Goal: Task Accomplishment & Management: Use online tool/utility

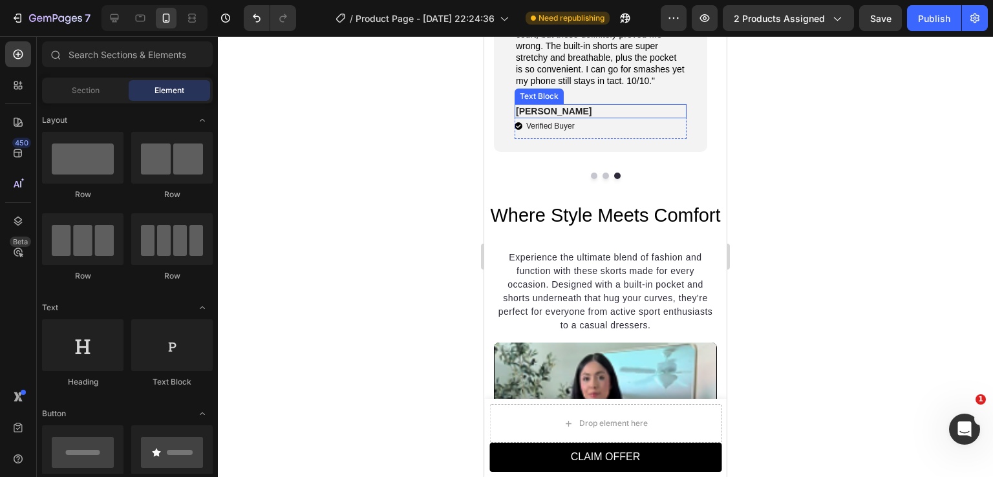
scroll to position [74, 0]
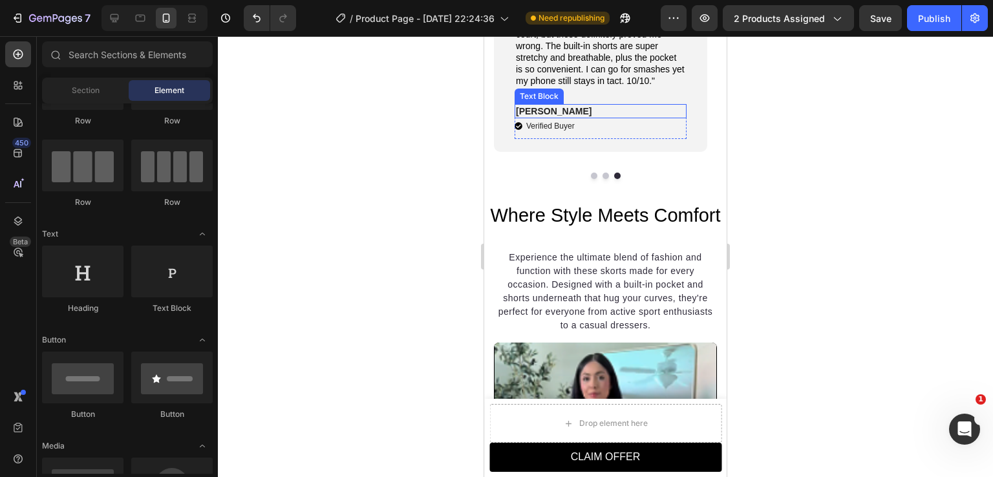
click at [565, 117] on p "[PERSON_NAME]" at bounding box center [600, 111] width 169 height 12
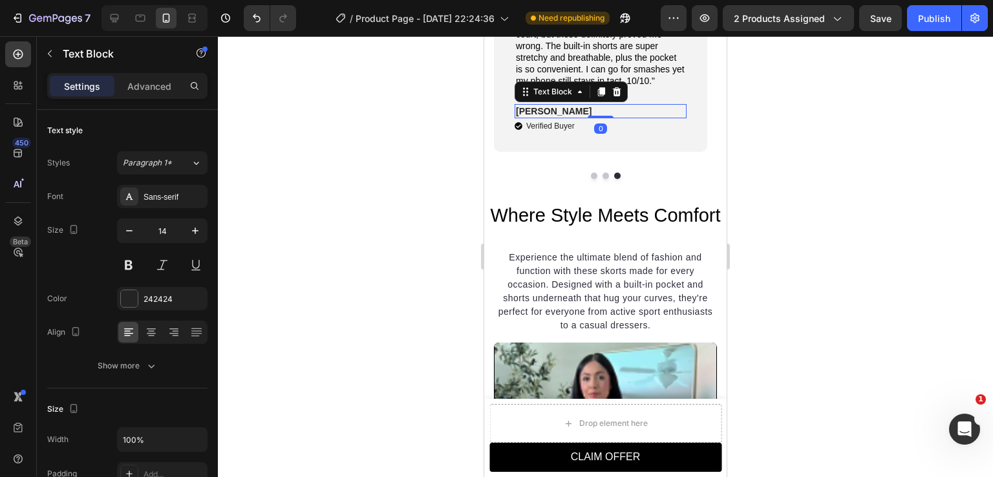
click at [618, 96] on icon at bounding box center [617, 91] width 8 height 9
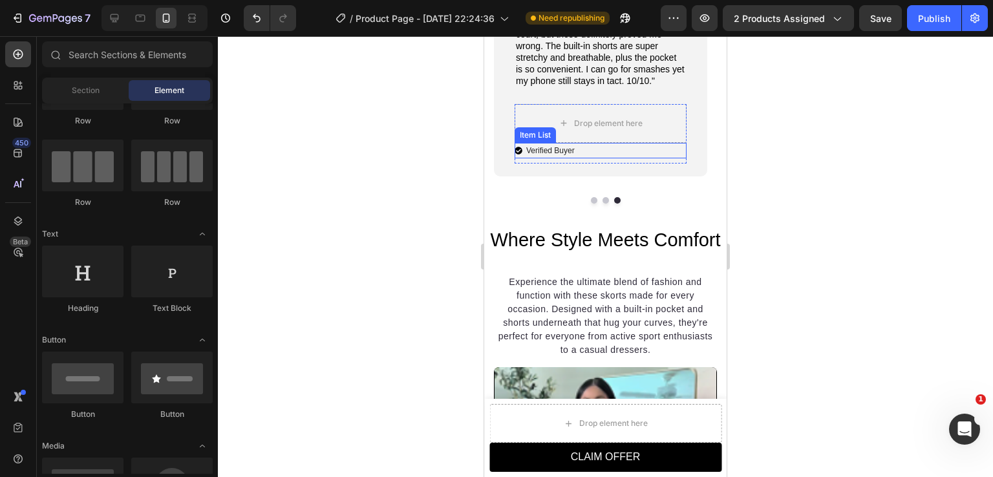
click at [596, 158] on div "Verified Buyer" at bounding box center [601, 151] width 172 height 16
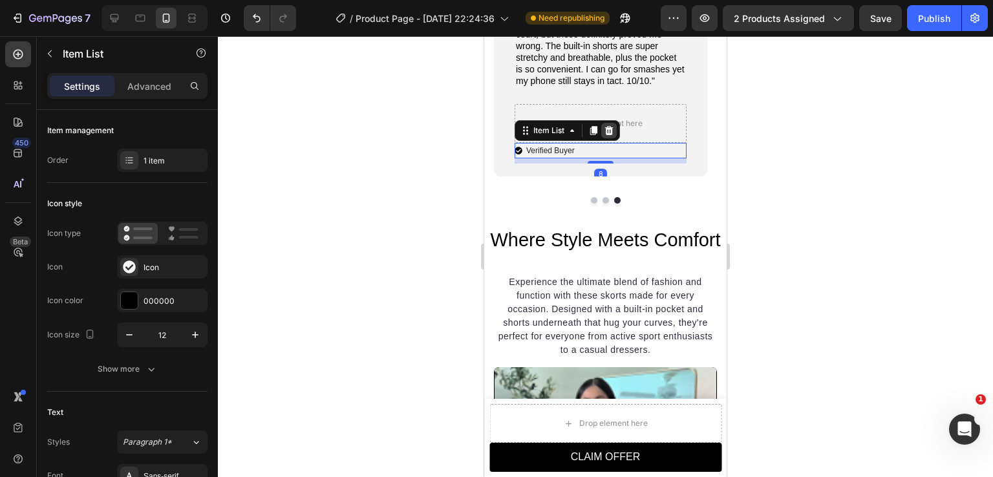
click at [612, 135] on icon at bounding box center [609, 129] width 8 height 9
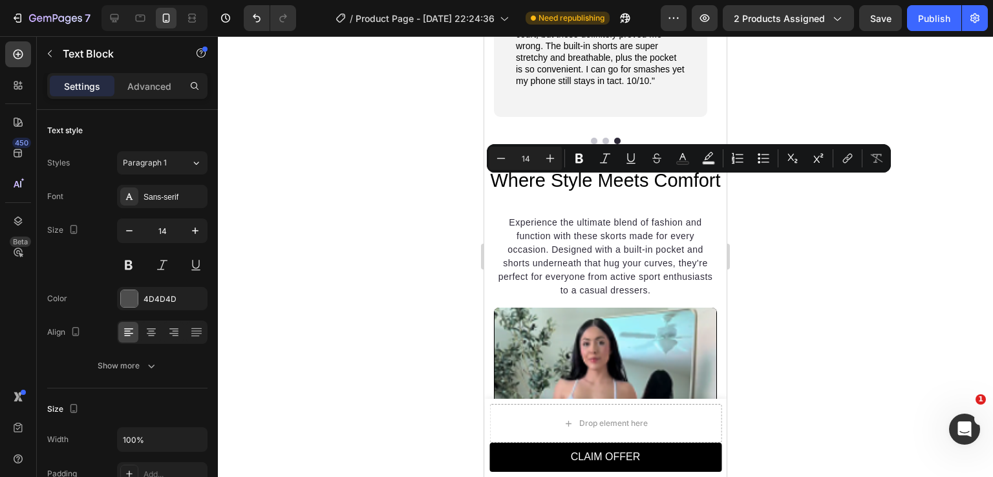
drag, startPoint x: 157, startPoint y: 296, endPoint x: 218, endPoint y: 334, distance: 71.8
click at [157, 297] on div "4D4D4D" at bounding box center [174, 300] width 61 height 12
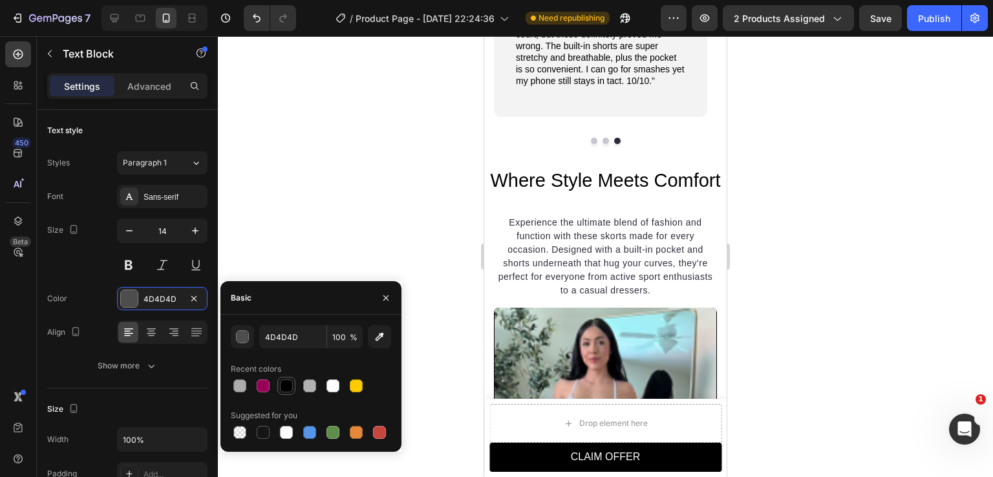
click at [290, 380] on div at bounding box center [286, 386] width 13 height 13
type input "000000"
drag, startPoint x: 148, startPoint y: 162, endPoint x: 160, endPoint y: 171, distance: 15.3
click at [148, 163] on span "Paragraph 1" at bounding box center [145, 163] width 44 height 12
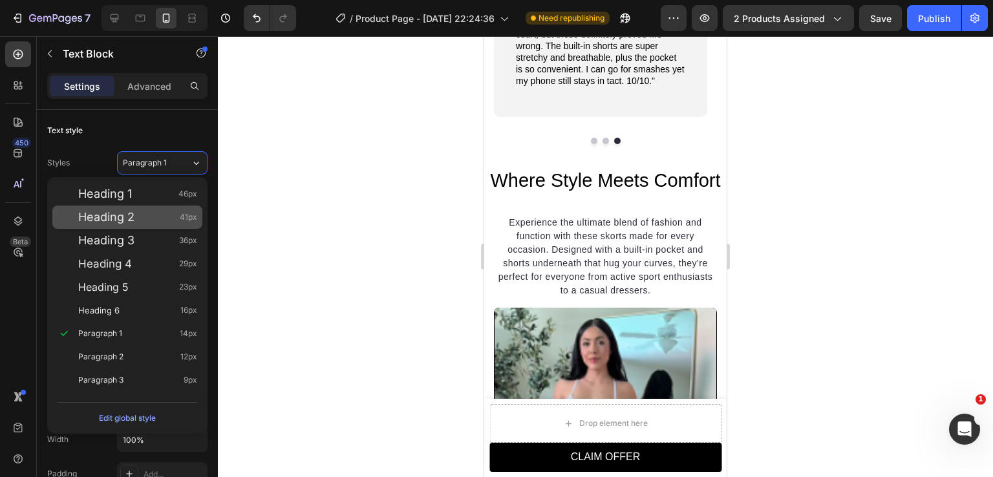
click at [124, 200] on span "Heading 1" at bounding box center [105, 194] width 54 height 13
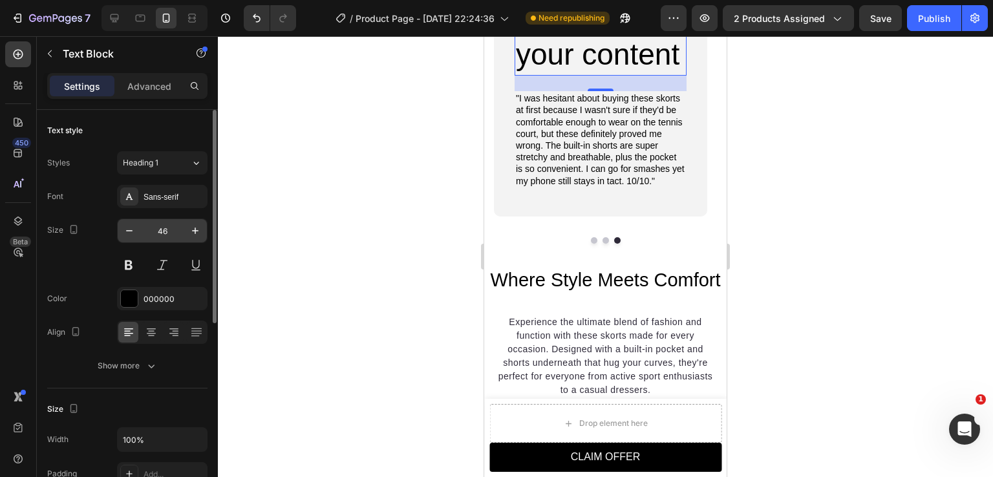
click at [162, 230] on input "46" at bounding box center [162, 230] width 43 height 23
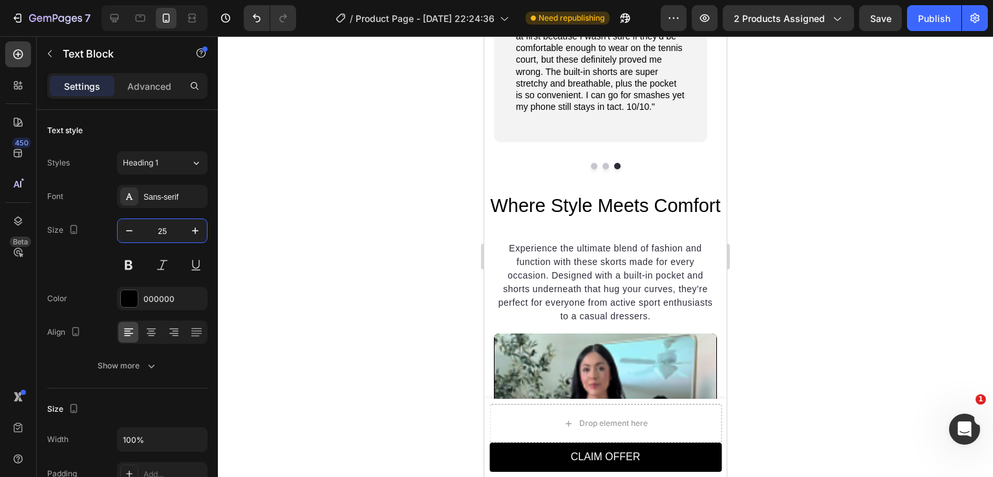
type input "25"
click at [133, 270] on button at bounding box center [128, 265] width 23 height 23
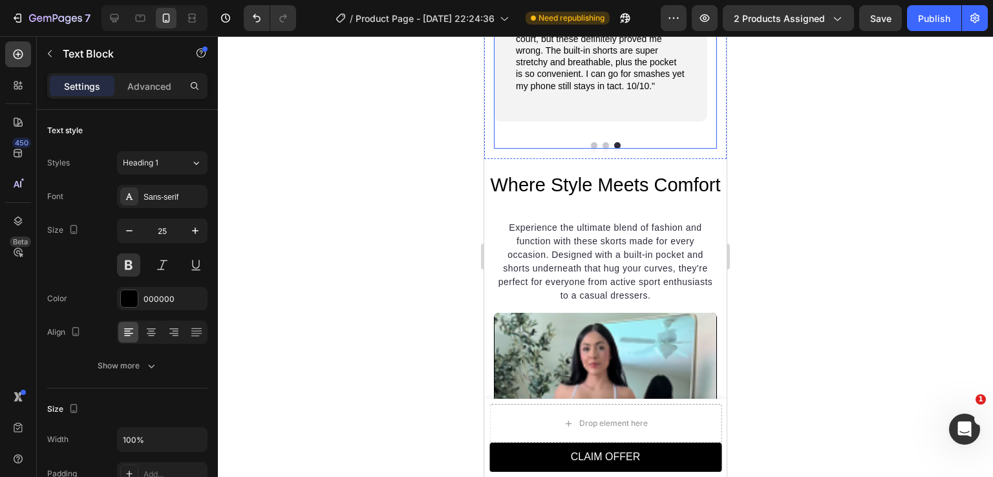
click at [603, 149] on button "Dot" at bounding box center [606, 145] width 6 height 6
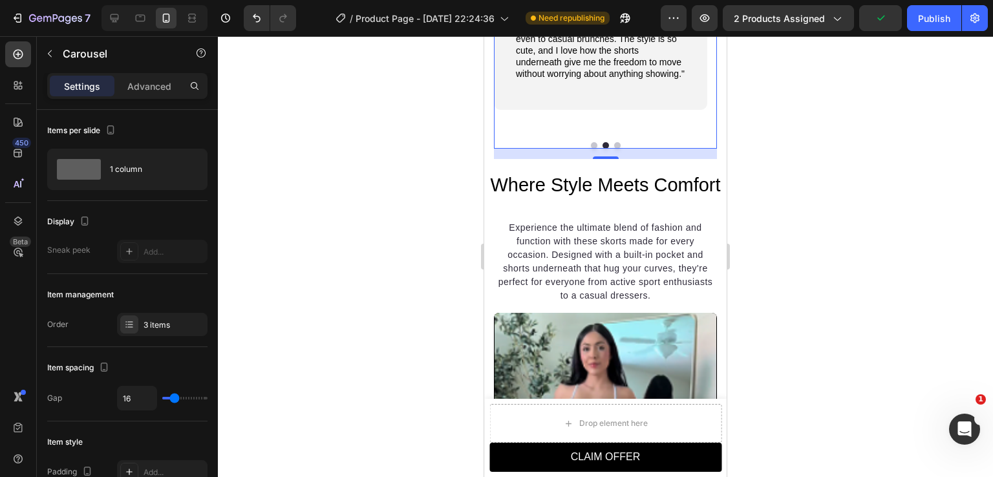
click at [614, 149] on button "Dot" at bounding box center [617, 145] width 6 height 6
click at [596, 149] on div at bounding box center [605, 145] width 223 height 6
click at [603, 149] on button "Dot" at bounding box center [606, 145] width 6 height 6
click at [614, 149] on button "Dot" at bounding box center [617, 145] width 6 height 6
click at [591, 149] on button "Dot" at bounding box center [594, 145] width 6 height 6
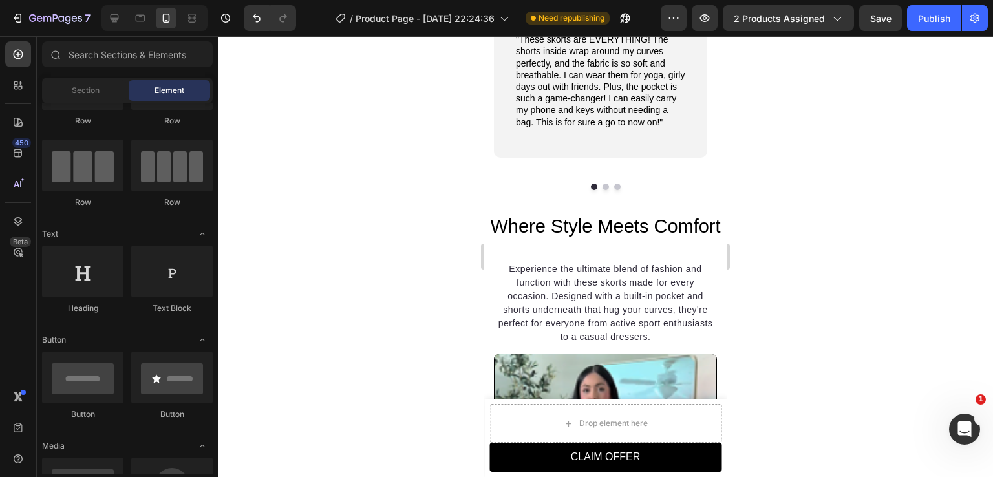
scroll to position [1382, 0]
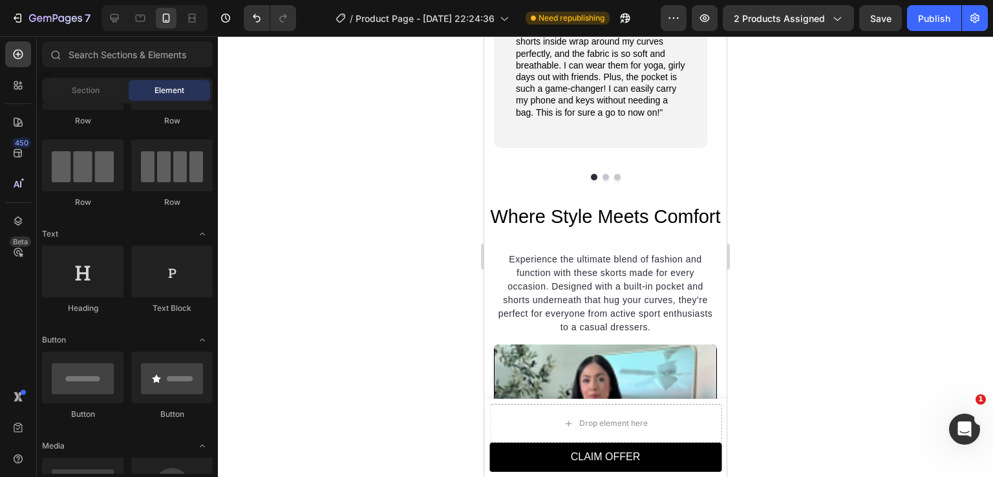
drag, startPoint x: 722, startPoint y: 228, endPoint x: 1211, endPoint y: 265, distance: 490.9
click at [589, 118] on p ""These skorts are EVERYTHING! The shorts inside wrap around my curves perfectly…" at bounding box center [600, 71] width 169 height 94
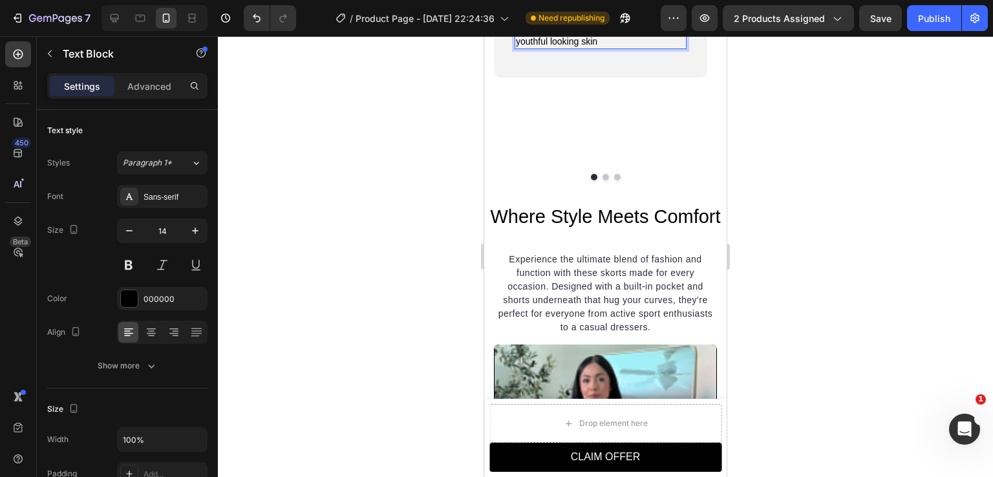
click at [519, 47] on p "Plays a vital role in supporting healthy-youthful looking skin" at bounding box center [600, 35] width 169 height 23
drag, startPoint x: 543, startPoint y: 268, endPoint x: 512, endPoint y: 244, distance: 40.1
click at [512, 78] on div "Calcium Text Block Visibly firms and tightens Plays a vital role in supporting …" at bounding box center [600, 24] width 213 height 108
drag, startPoint x: 592, startPoint y: 244, endPoint x: 567, endPoint y: 248, distance: 25.6
click at [567, 36] on p "Recognized for it's" at bounding box center [600, 30] width 169 height 12
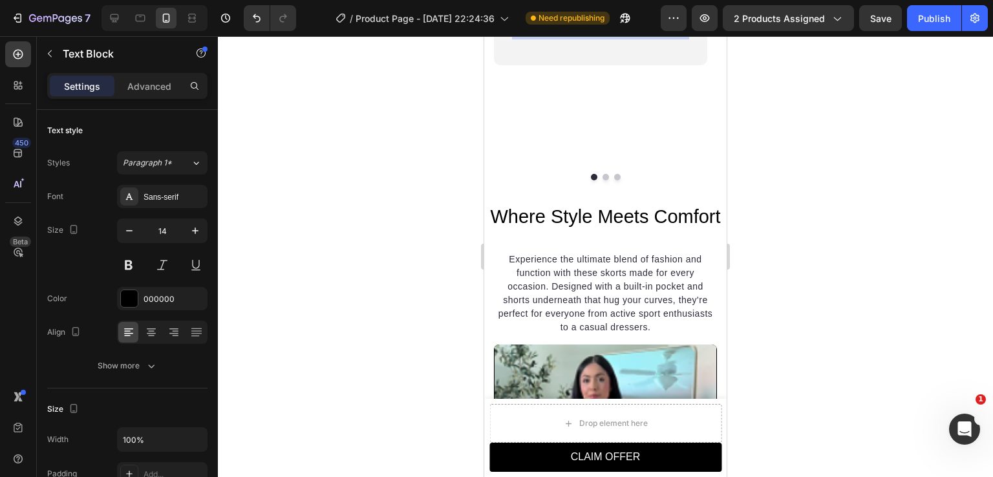
click at [516, 36] on p "Recognized as a staple" at bounding box center [600, 30] width 169 height 12
click at [592, 36] on p "Widely recognized as a staple" at bounding box center [600, 30] width 169 height 12
drag, startPoint x: 592, startPoint y: 248, endPoint x: 638, endPoint y: 248, distance: 45.3
click at [638, 36] on p "Widely recognized as a staple" at bounding box center [600, 30] width 169 height 12
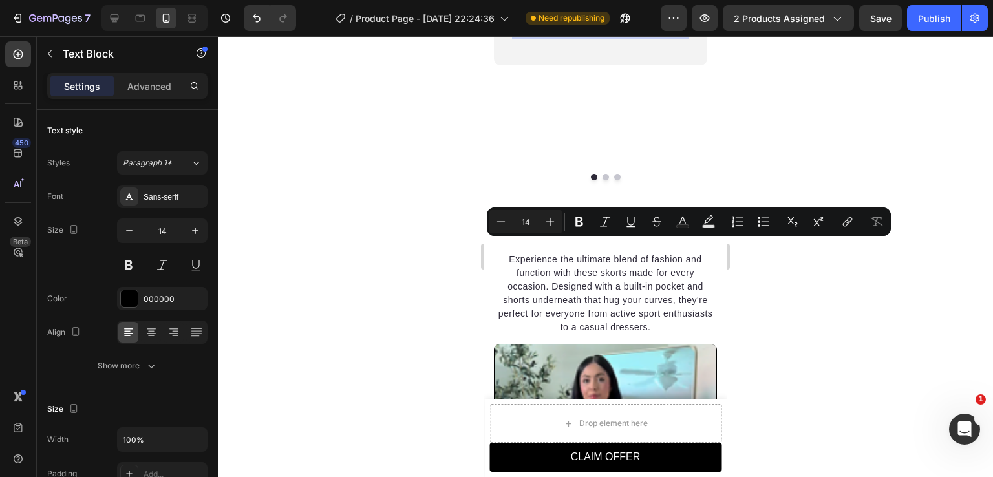
click at [638, 36] on p "Widely recognized as a staple" at bounding box center [600, 30] width 169 height 12
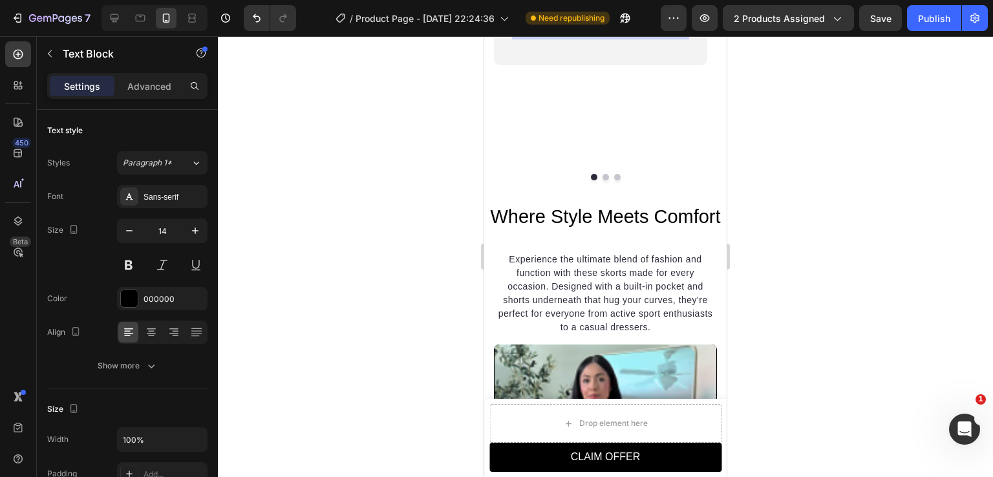
click at [585, 36] on p "Widely recognized as a staple" at bounding box center [600, 30] width 169 height 12
click at [563, 47] on p "A widely used ingredient in Korean skincare," at bounding box center [600, 35] width 169 height 23
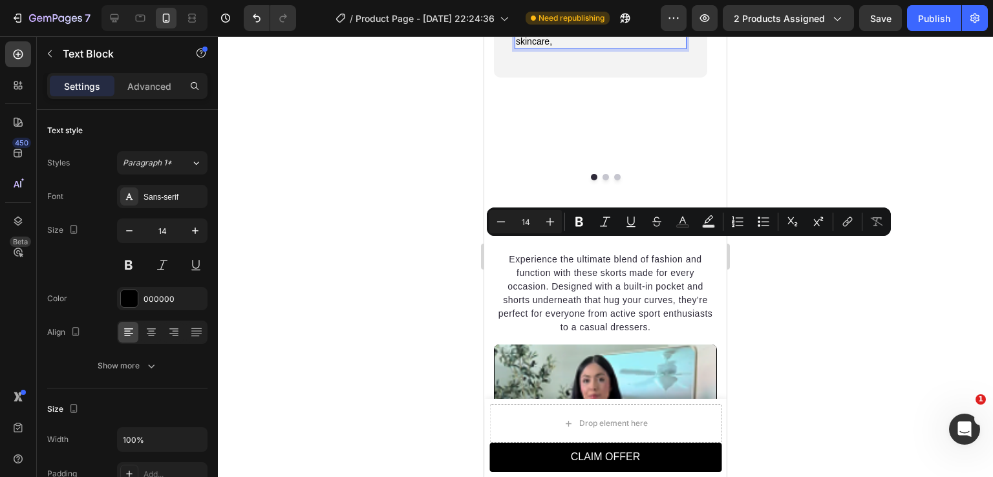
drag, startPoint x: 525, startPoint y: 246, endPoint x: 516, endPoint y: 246, distance: 8.4
click at [516, 47] on p "A widely used ingredient in Korean skincare," at bounding box center [600, 35] width 169 height 23
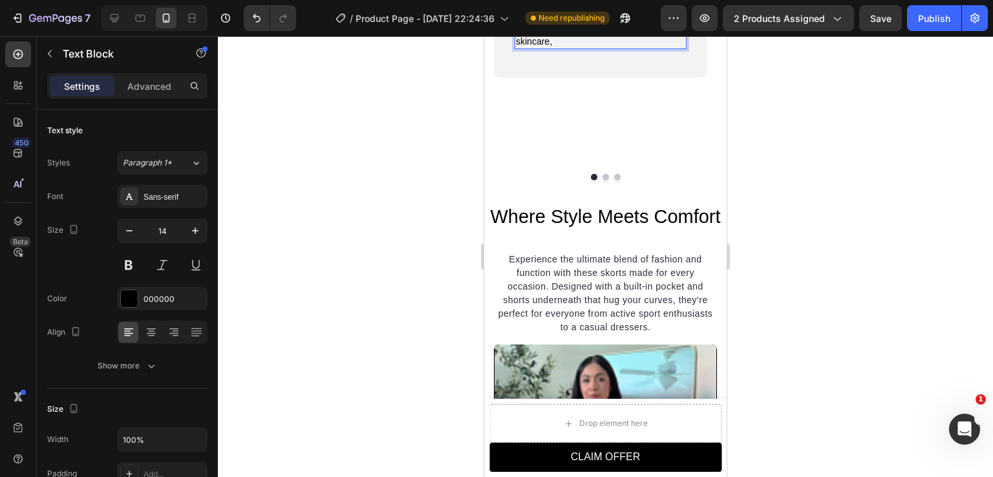
click at [546, 47] on p "Widely used ingredient in Korean skincare," at bounding box center [600, 35] width 169 height 23
click at [262, 19] on icon "Undo/Redo" at bounding box center [256, 18] width 13 height 13
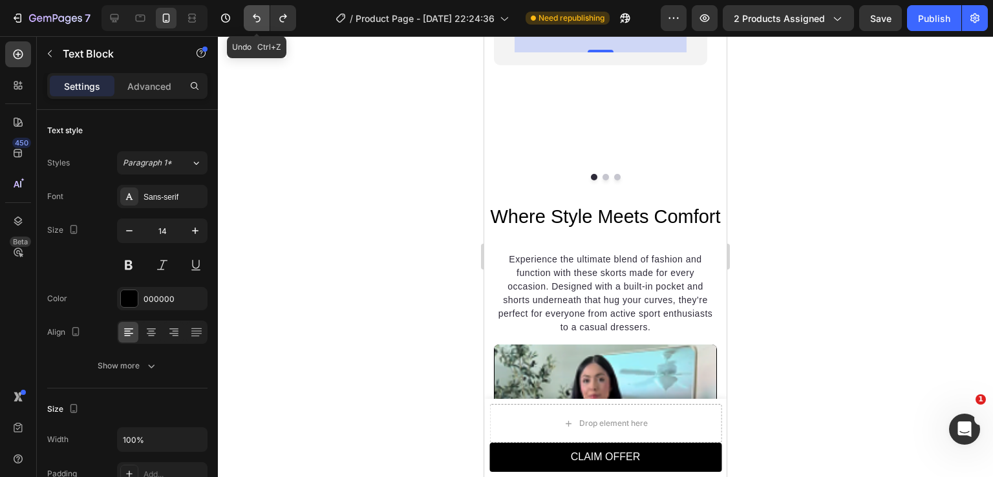
click at [262, 19] on icon "Undo/Redo" at bounding box center [256, 18] width 13 height 13
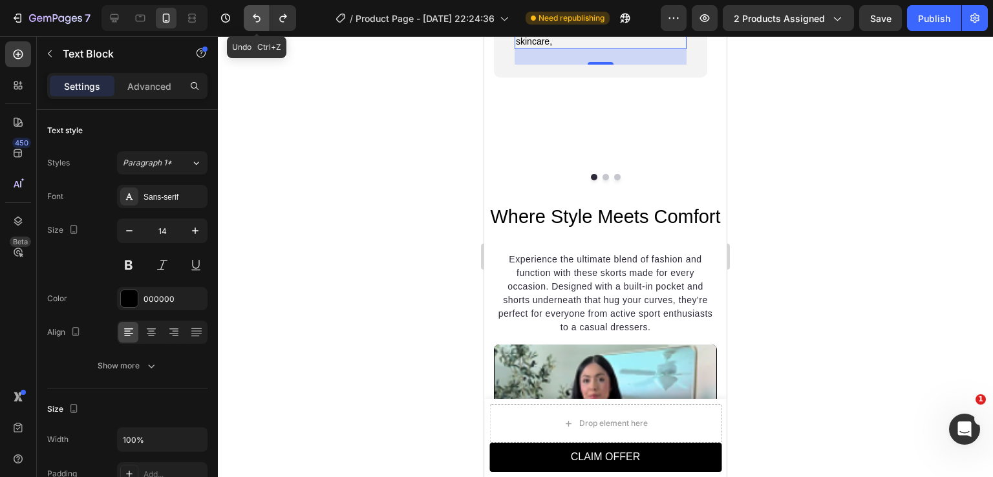
click at [262, 19] on icon "Undo/Redo" at bounding box center [256, 18] width 13 height 13
click at [525, 47] on p "A widely used ingredient in Korean skincare," at bounding box center [600, 35] width 169 height 23
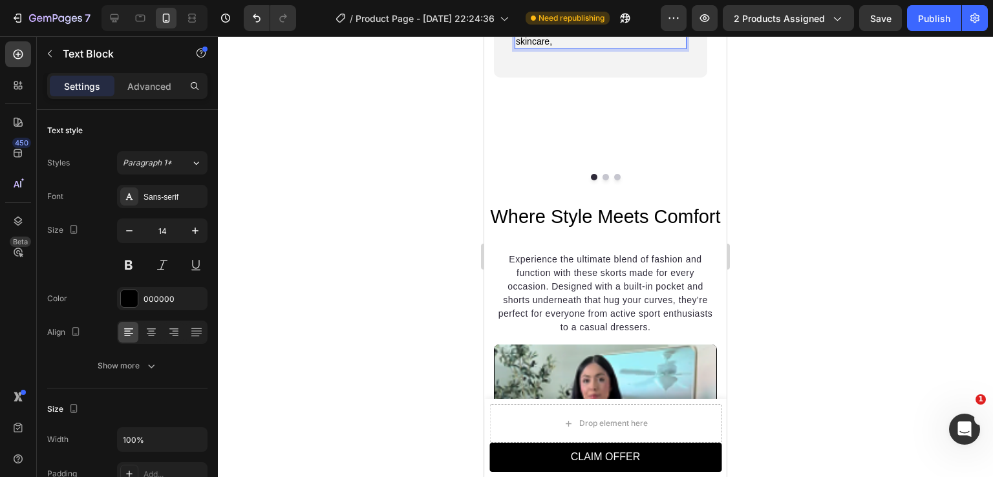
click at [547, 47] on p "Widely used ingredient in Korean skincare," at bounding box center [600, 35] width 169 height 23
click at [658, 47] on p "Widely known for its effective used ingredient in Korean skincare," at bounding box center [600, 35] width 169 height 23
drag, startPoint x: 557, startPoint y: 257, endPoint x: 516, endPoint y: 257, distance: 40.8
click at [516, 47] on p "Widely known for its effective use ingredient in Korean skincare," at bounding box center [600, 35] width 169 height 23
click at [592, 47] on p "Widely known for its effective use in Korean skincare," at bounding box center [600, 35] width 169 height 23
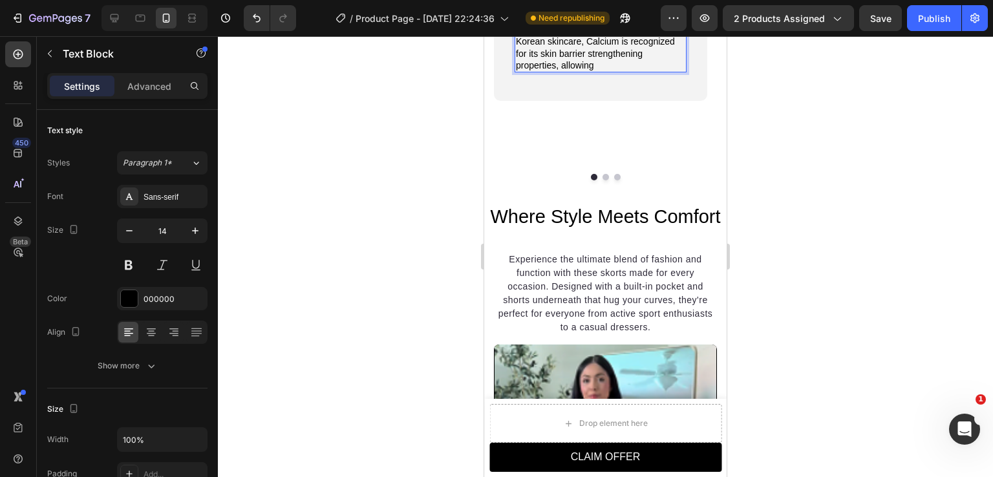
click at [554, 71] on p "Widely known for its effective use in Korean skincare, Calcium is recognized fo…" at bounding box center [600, 47] width 169 height 47
click at [643, 71] on p "Widely recognized for its effective use in Korean skincare, Calcium is recogniz…" at bounding box center [600, 47] width 169 height 47
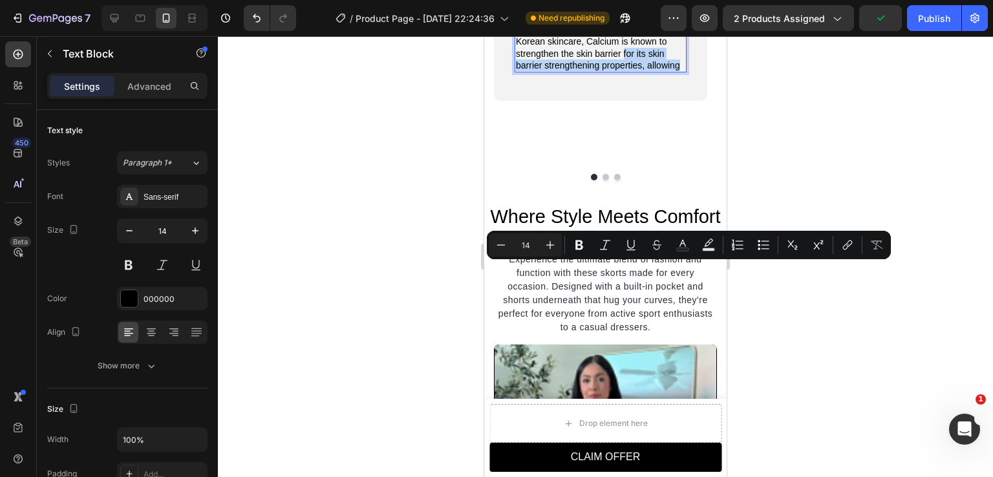
drag, startPoint x: 622, startPoint y: 269, endPoint x: 680, endPoint y: 282, distance: 59.0
click at [680, 71] on p "Widely recognized for its effective use in Korean skincare, Calcium is known to…" at bounding box center [600, 47] width 169 height 47
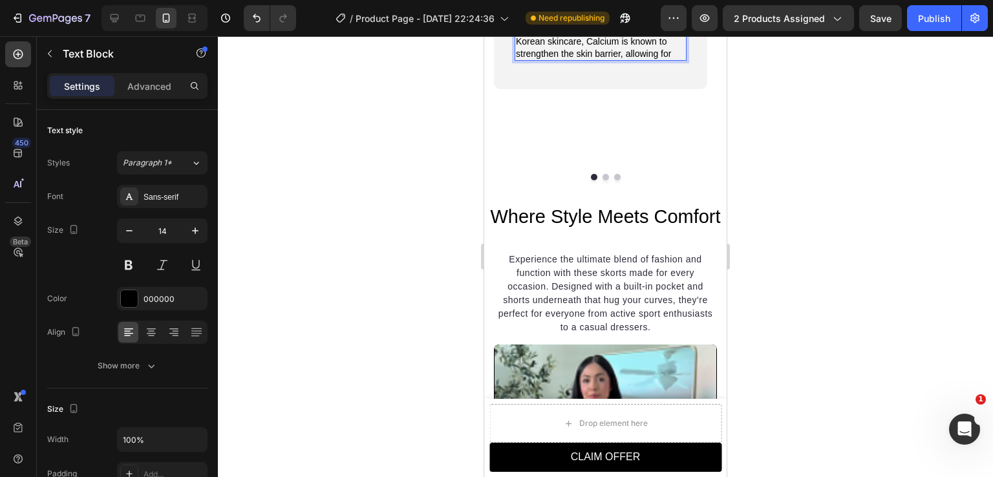
click at [640, 60] on p "Widely recognized for its effective use in Korean skincare, Calcium is known to…" at bounding box center [600, 42] width 169 height 36
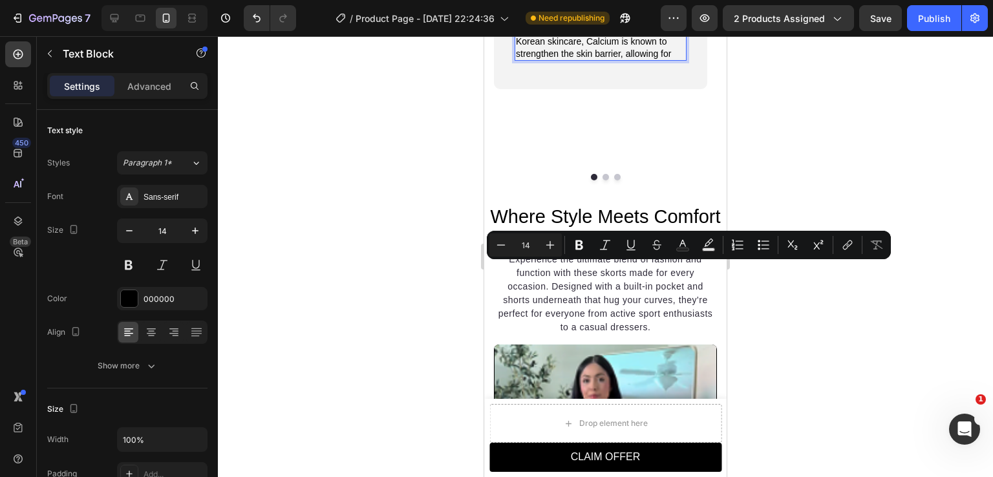
click at [673, 60] on p "Widely recognized for its effective use in Korean skincare, Calcium is known to…" at bounding box center [600, 42] width 169 height 36
drag, startPoint x: 678, startPoint y: 271, endPoint x: 627, endPoint y: 271, distance: 50.4
click at [627, 60] on p "Widely recognized for its effective use in Korean skincare, Calcium is known to…" at bounding box center [600, 42] width 169 height 36
click at [677, 60] on p "Widely recognized for its effective use in Korean skincare, Calcium is known to…" at bounding box center [600, 42] width 169 height 36
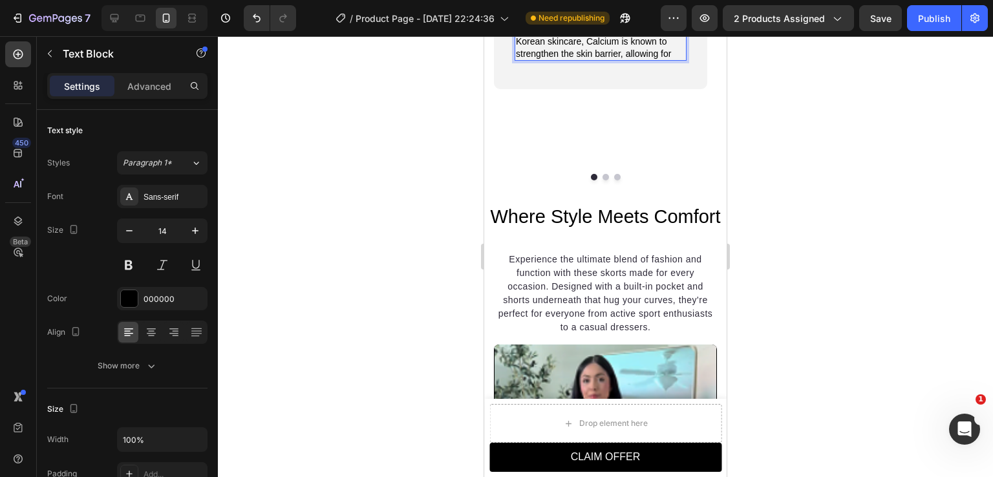
click at [673, 60] on p "Widely recognized for its effective use in Korean skincare, Calcium is known to…" at bounding box center [600, 42] width 169 height 36
drag, startPoint x: 626, startPoint y: 268, endPoint x: 671, endPoint y: 268, distance: 44.6
click at [671, 60] on p "Widely recognized for its effective use in Korean skincare, Calcium is known to…" at bounding box center [600, 42] width 169 height 36
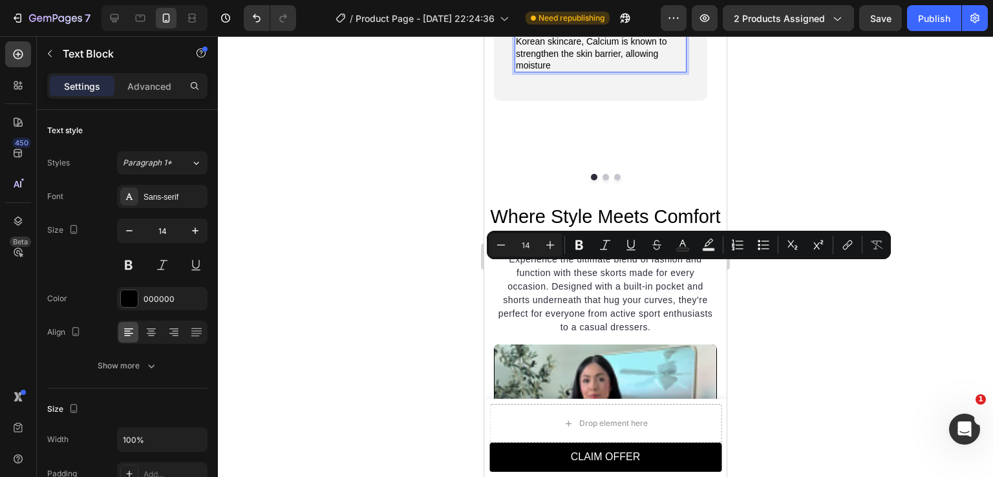
drag, startPoint x: 625, startPoint y: 270, endPoint x: 660, endPoint y: 277, distance: 35.1
click at [660, 71] on p "Widely recognized for its effective use in Korean skincare, Calcium is known to…" at bounding box center [600, 47] width 169 height 47
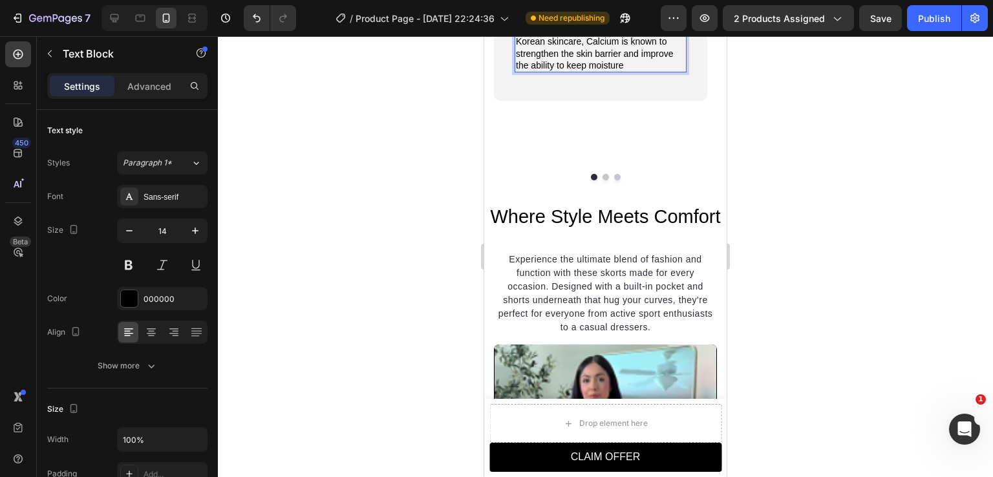
click at [661, 71] on p "Widely recognized for its effective use in Korean skincare, Calcium is known to…" at bounding box center [600, 47] width 169 height 47
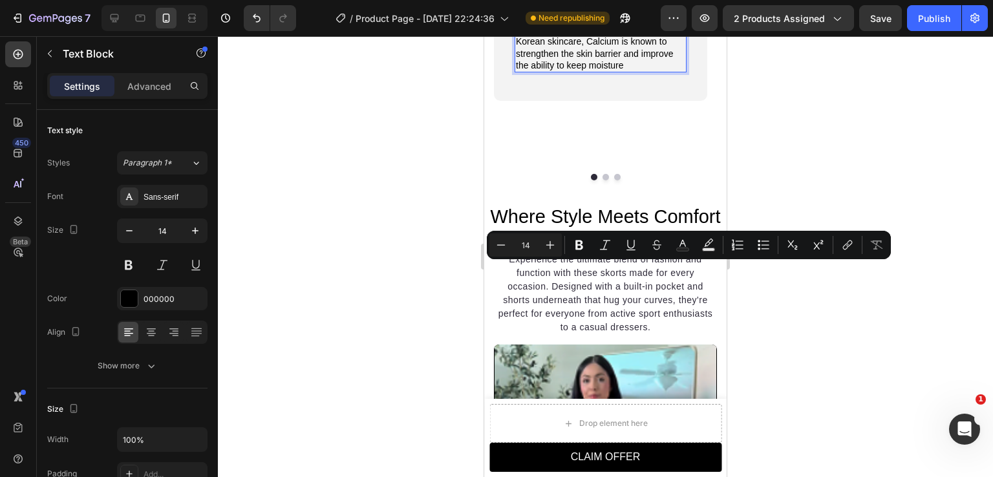
click at [627, 71] on p "Widely recognized for its effective use in Korean skincare, Calcium is known to…" at bounding box center [600, 47] width 169 height 47
drag, startPoint x: 618, startPoint y: 281, endPoint x: 642, endPoint y: 270, distance: 25.7
click at [642, 71] on p "Widely recognized for its effective use in Korean skincare, Calcium is known to…" at bounding box center [600, 47] width 169 height 47
drag, startPoint x: 642, startPoint y: 270, endPoint x: 600, endPoint y: 283, distance: 44.6
click at [600, 83] on p "Widely recognized for its effective use in Korean skincare, Calcium is known to…" at bounding box center [600, 53] width 169 height 59
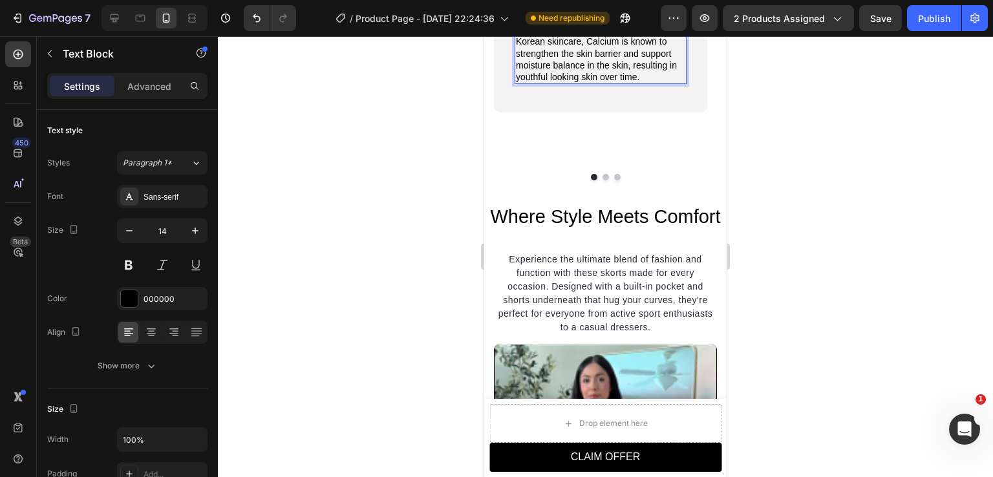
click at [648, 83] on p "Widely recognized for its effective use in Korean skincare, Calcium is known to…" at bounding box center [600, 53] width 169 height 59
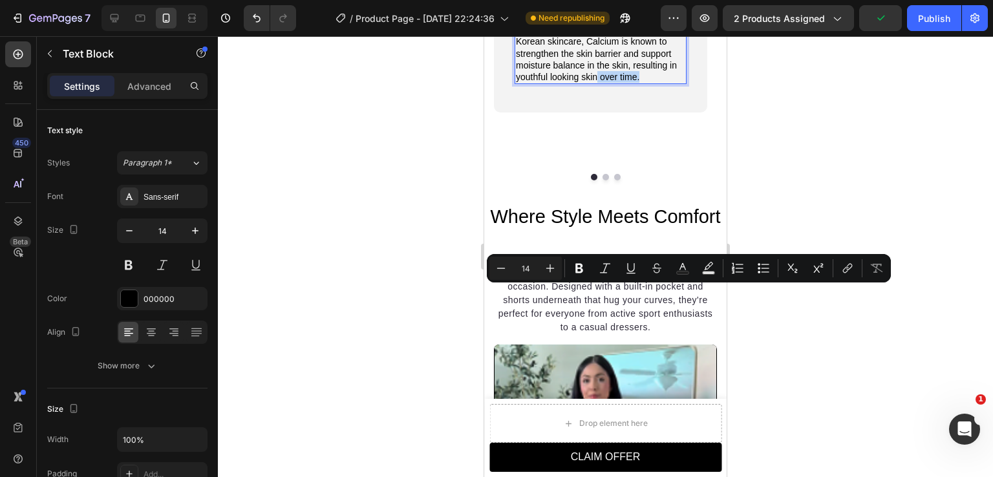
drag, startPoint x: 648, startPoint y: 294, endPoint x: 598, endPoint y: 296, distance: 50.5
click at [598, 83] on p "Widely recognized for its effective use in Korean skincare, Calcium is known to…" at bounding box center [600, 53] width 169 height 59
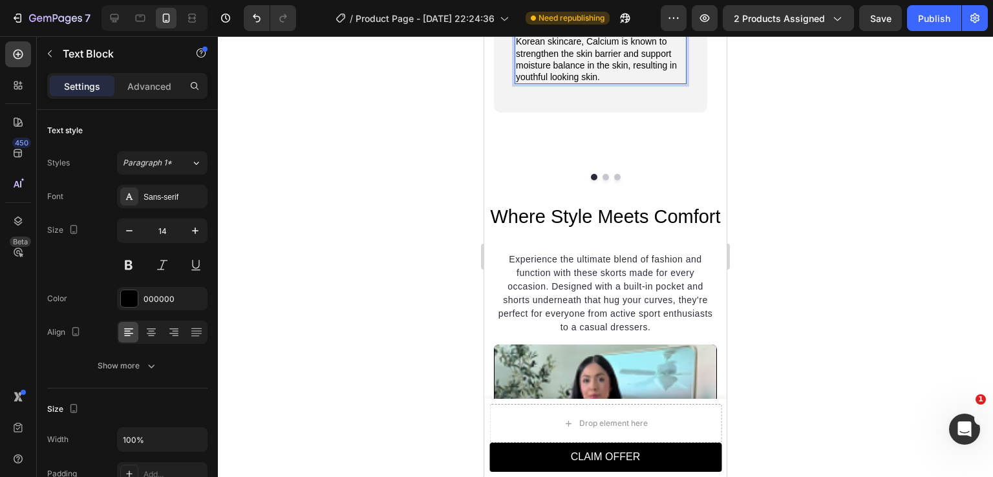
click at [516, 83] on p "Widely recognized for its effective use in Korean skincare, Calcium is known to…" at bounding box center [600, 53] width 169 height 59
click at [584, 83] on p "Widely recognized for its effective use in Korean skincare, Calcium is known to…" at bounding box center [600, 53] width 169 height 59
click at [662, 83] on p "Widely recognized for its effective use in Korean skincare, Calcium is known to…" at bounding box center [600, 53] width 169 height 59
click at [856, 325] on div at bounding box center [605, 256] width 775 height 441
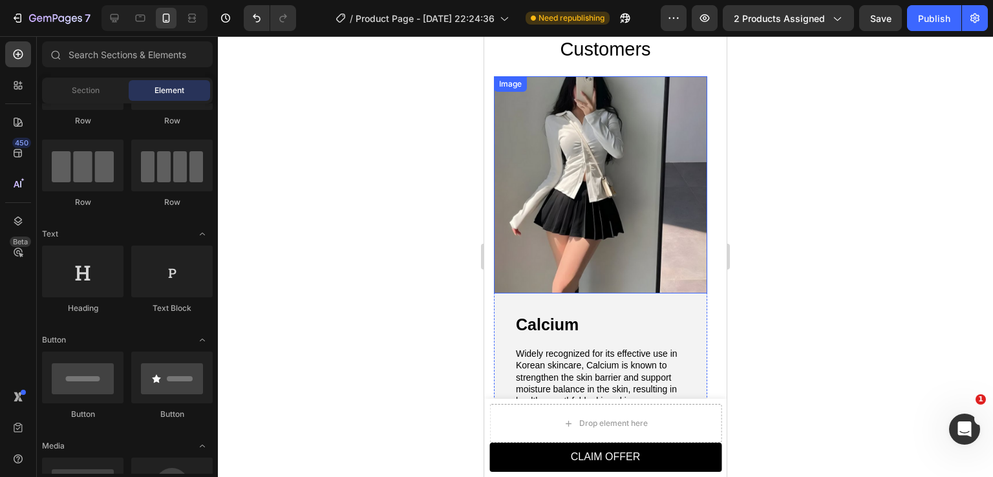
scroll to position [1253, 0]
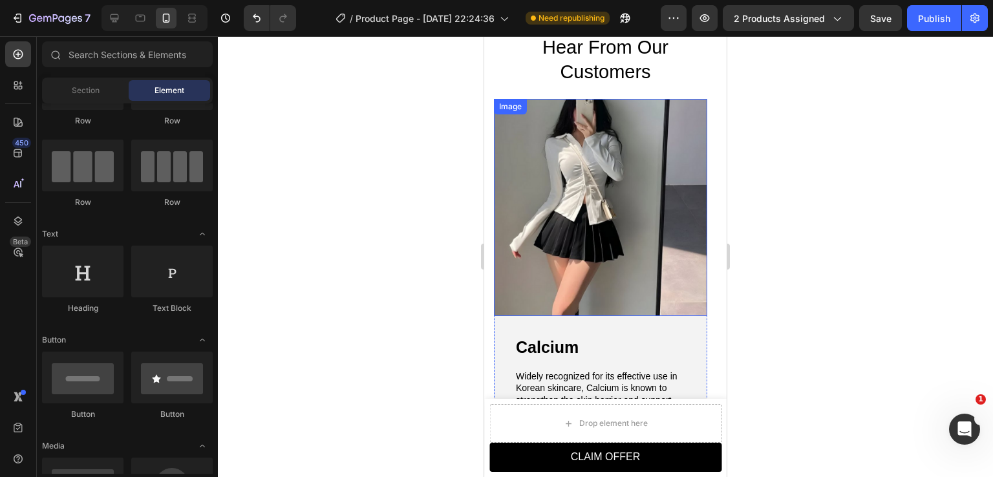
click at [614, 213] on img at bounding box center [600, 207] width 213 height 217
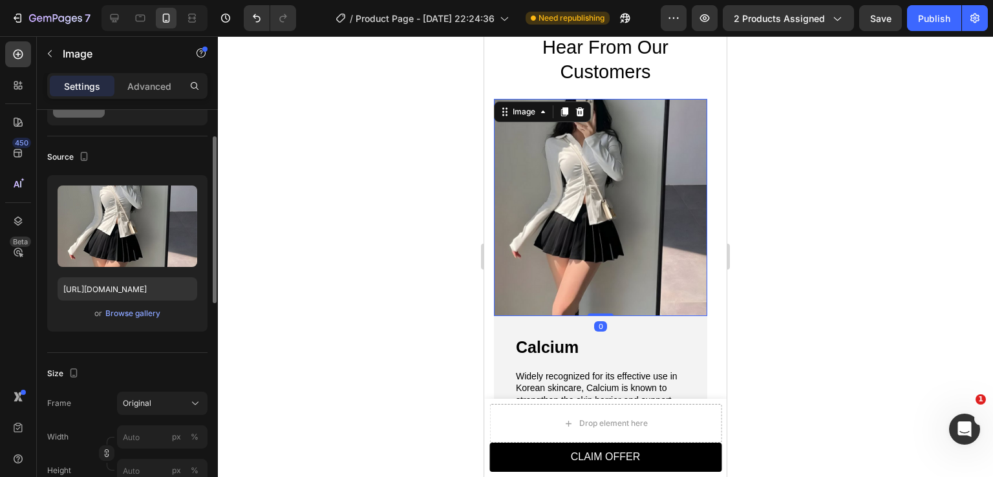
scroll to position [129, 0]
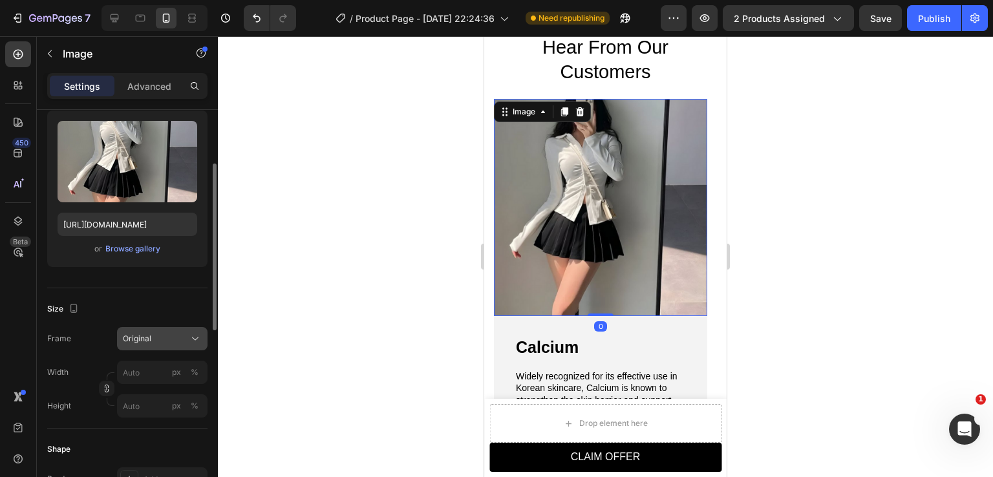
click at [147, 328] on button "Original" at bounding box center [162, 338] width 91 height 23
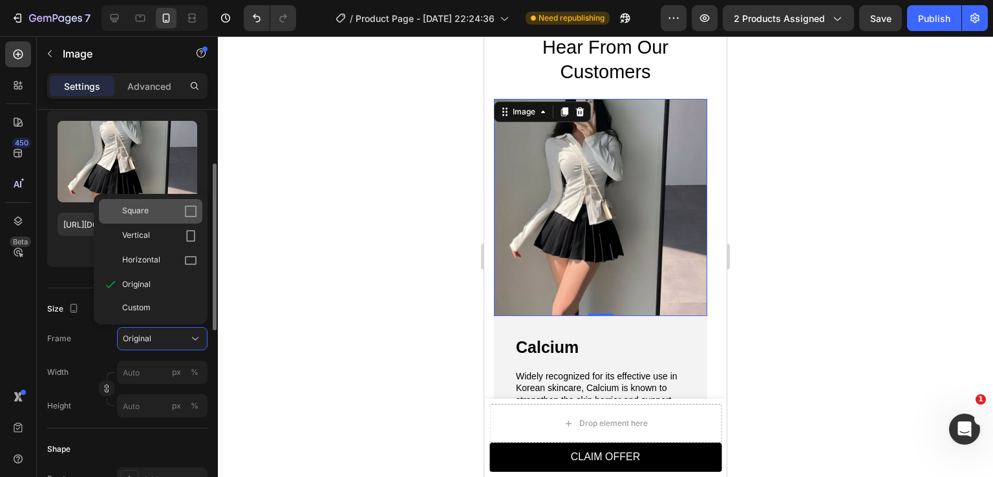
click at [171, 215] on div "Square" at bounding box center [159, 211] width 75 height 13
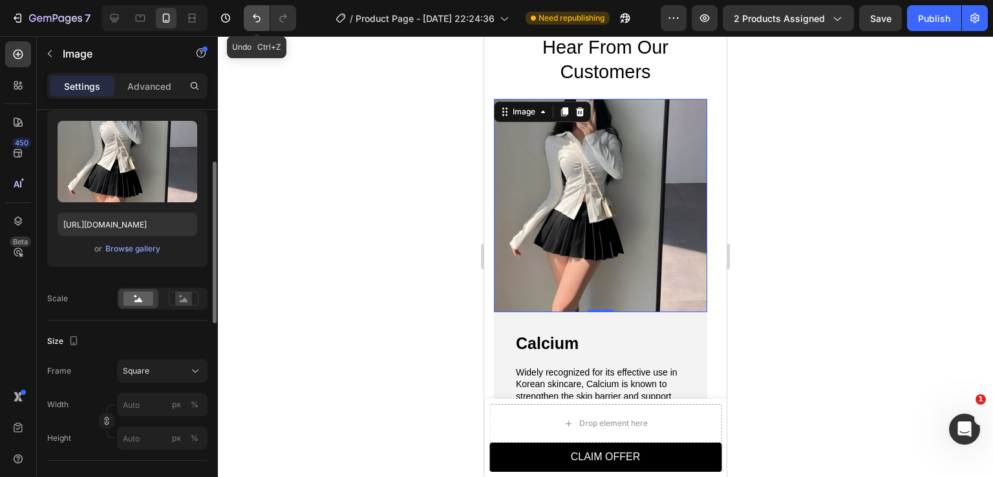
click at [254, 21] on icon "Undo/Redo" at bounding box center [256, 18] width 13 height 13
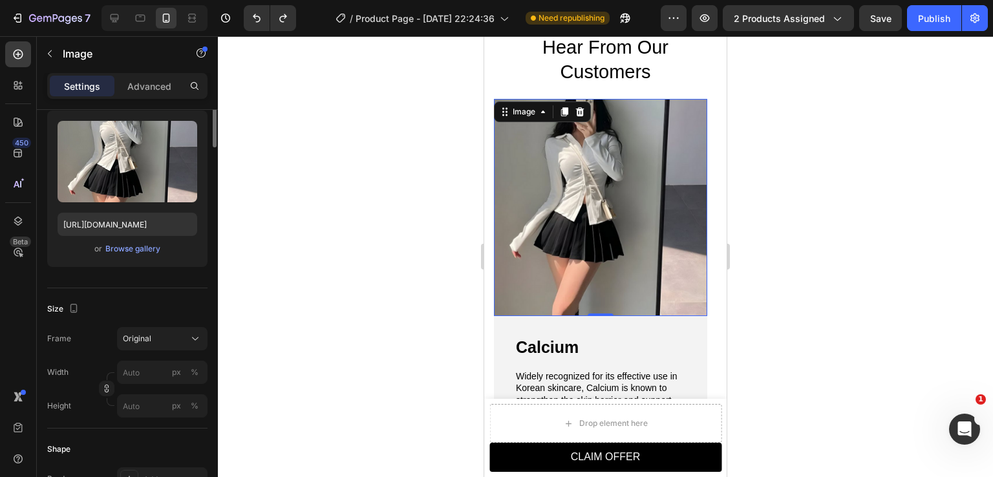
scroll to position [0, 0]
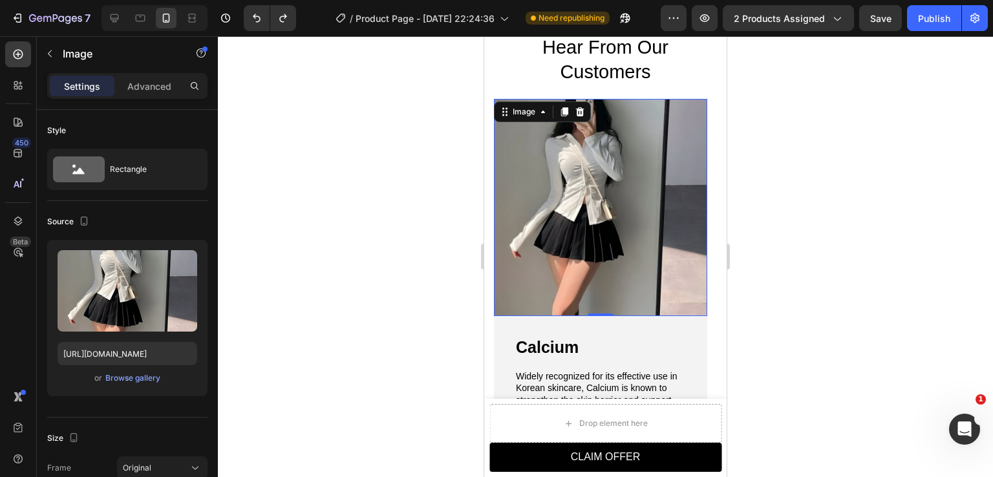
click at [561, 251] on img at bounding box center [600, 207] width 213 height 217
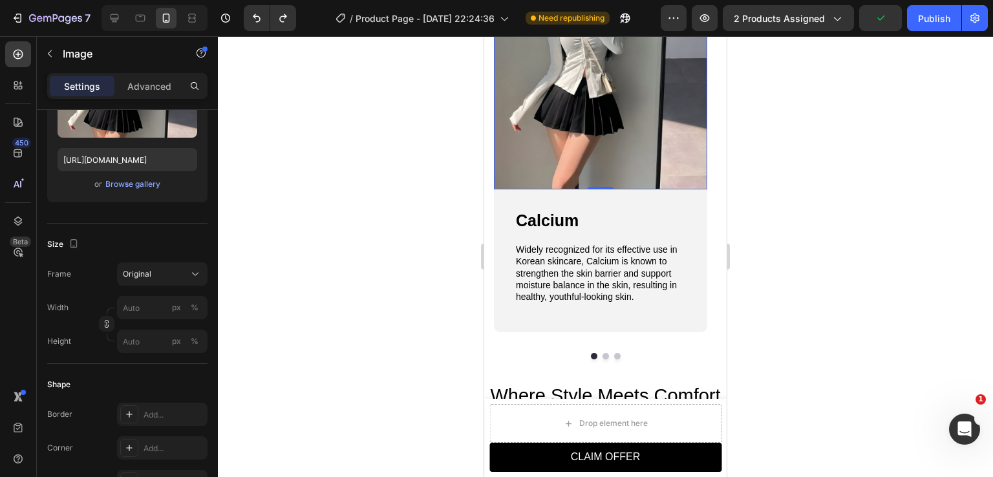
scroll to position [1382, 0]
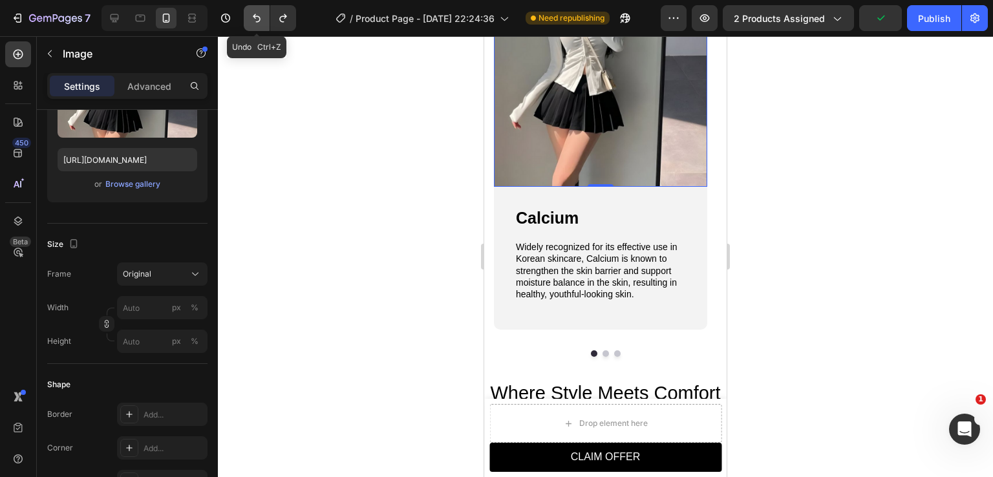
click at [259, 13] on icon "Undo/Redo" at bounding box center [256, 18] width 13 height 13
click at [285, 14] on icon "Undo/Redo" at bounding box center [283, 18] width 13 height 13
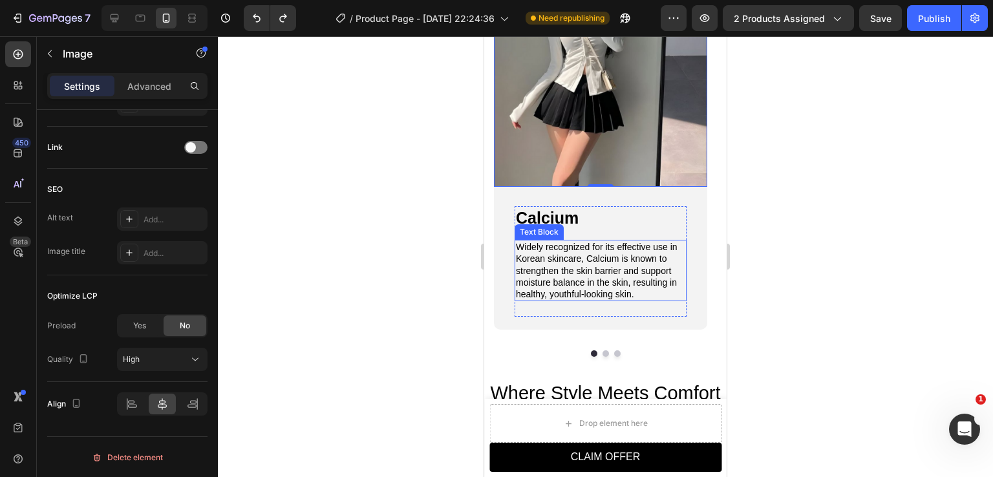
scroll to position [1447, 0]
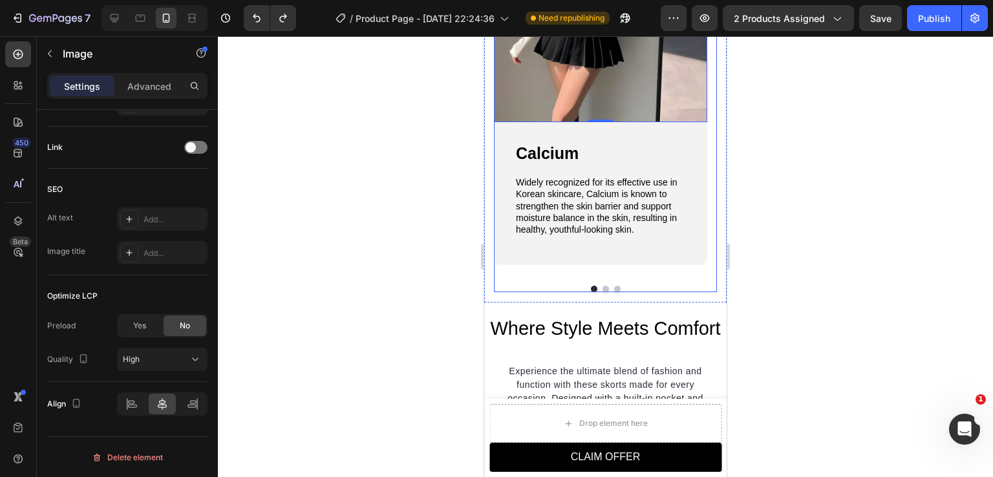
click at [603, 292] on button "Dot" at bounding box center [606, 289] width 6 height 6
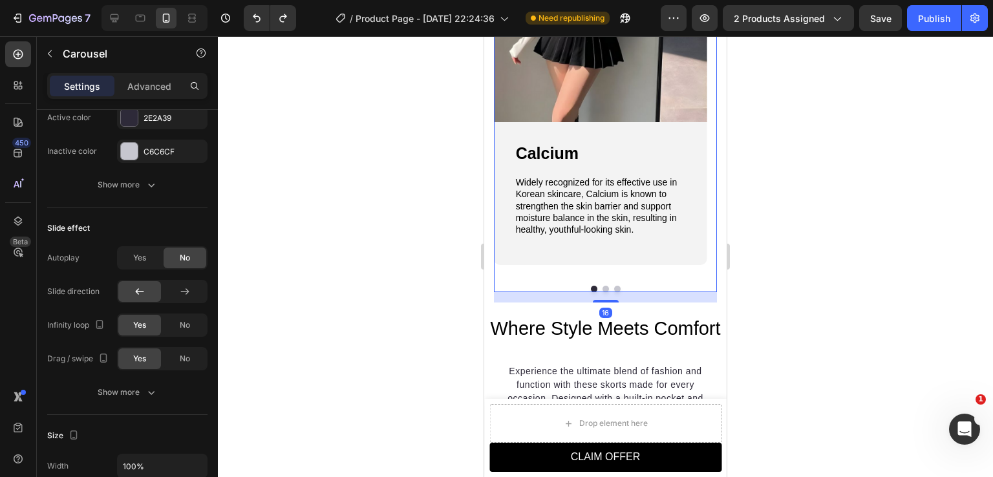
scroll to position [0, 0]
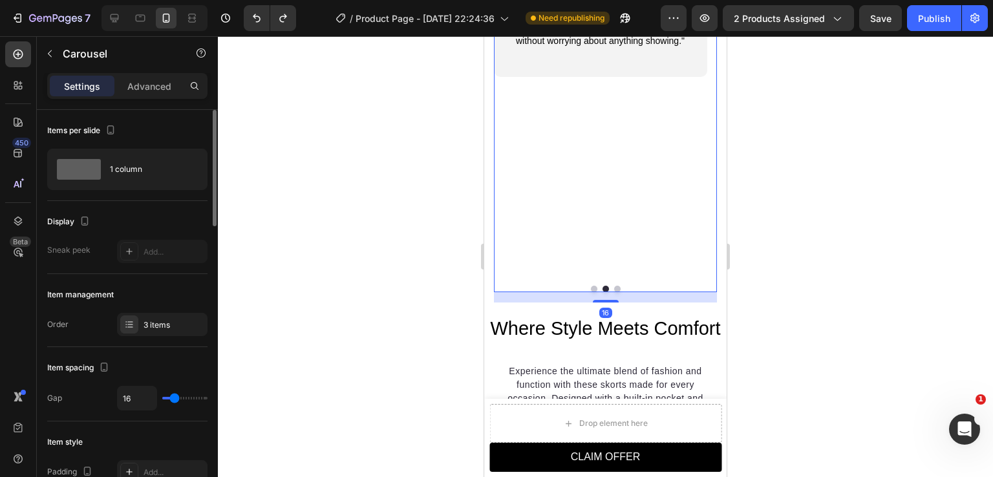
click at [591, 292] on button "Dot" at bounding box center [594, 289] width 6 height 6
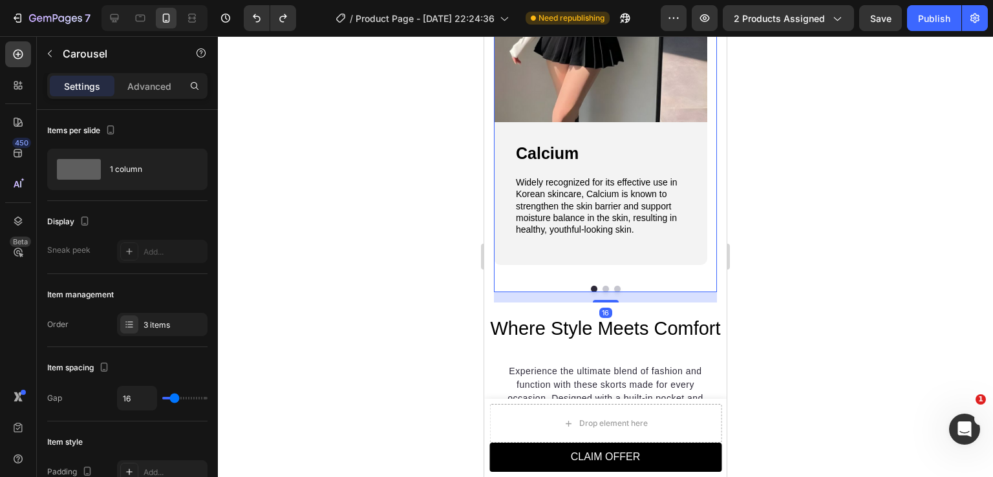
click at [603, 292] on button "Dot" at bounding box center [606, 289] width 6 height 6
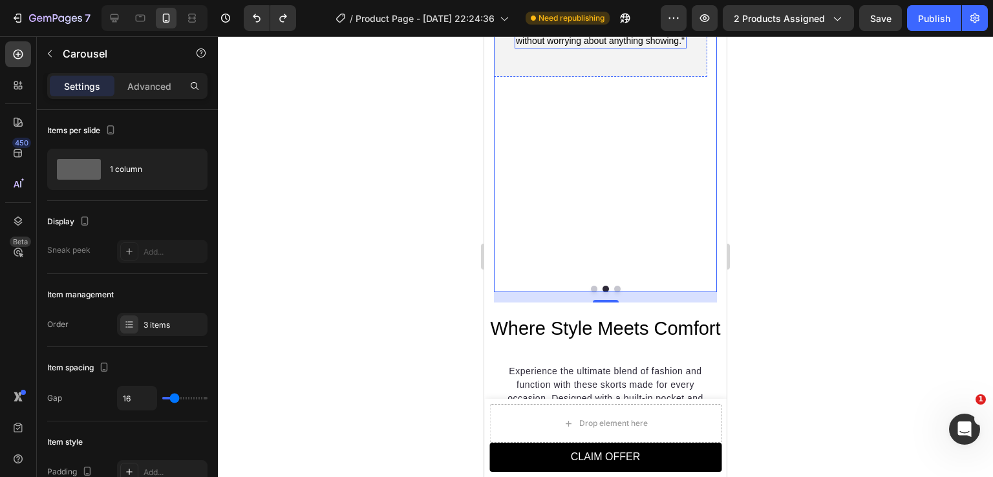
click at [611, 47] on p ""Okay, I’m officially in love! These skorts are perfect for so many occasions. …" at bounding box center [600, 5] width 169 height 82
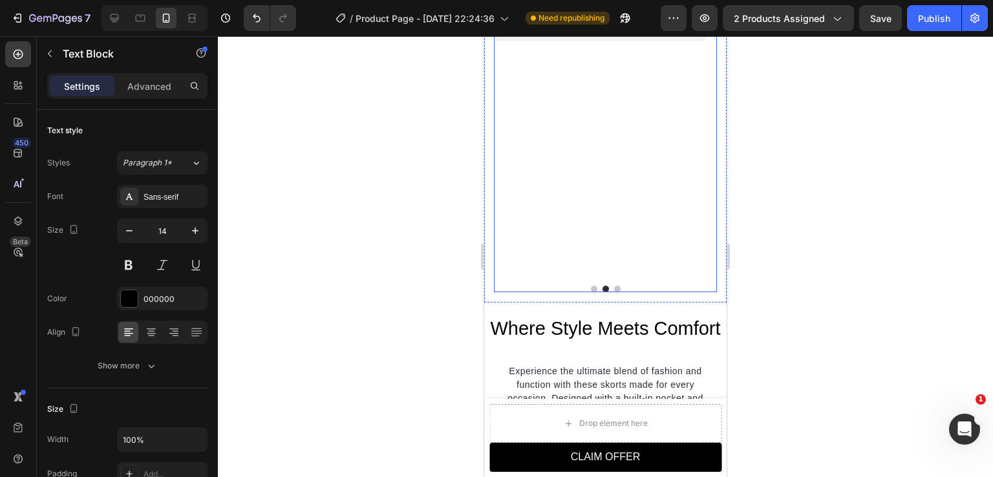
click at [591, 292] on button "Dot" at bounding box center [594, 289] width 6 height 6
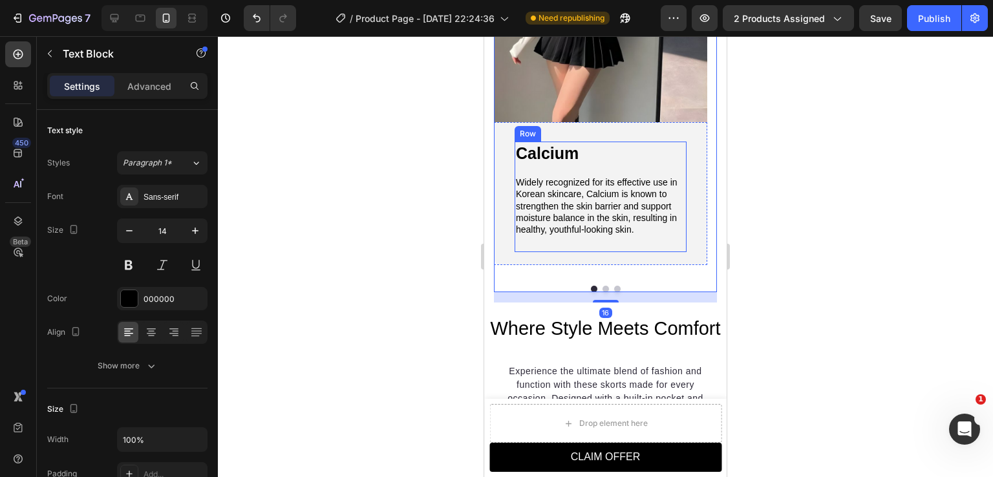
click at [647, 231] on p "Widely recognized for its effective use in Korean skincare, Calcium is known to…" at bounding box center [600, 206] width 169 height 59
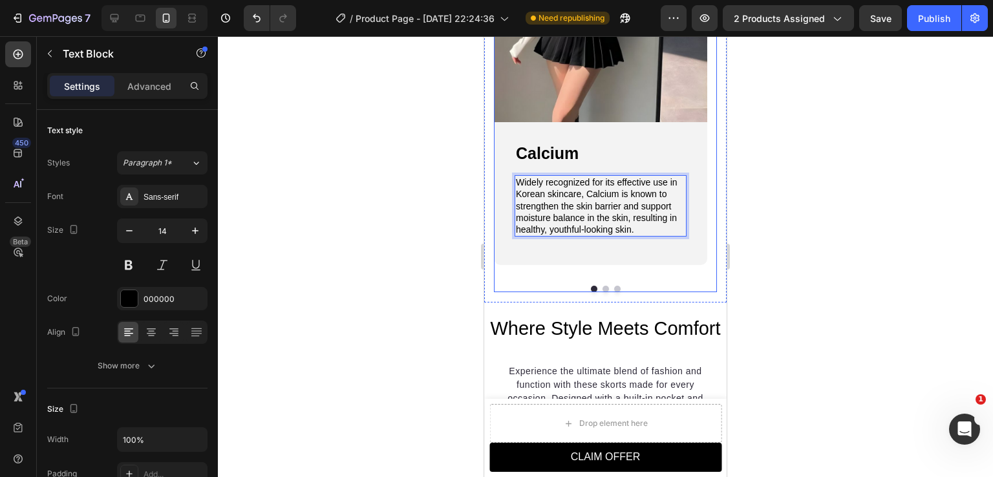
click at [603, 292] on button "Dot" at bounding box center [606, 289] width 6 height 6
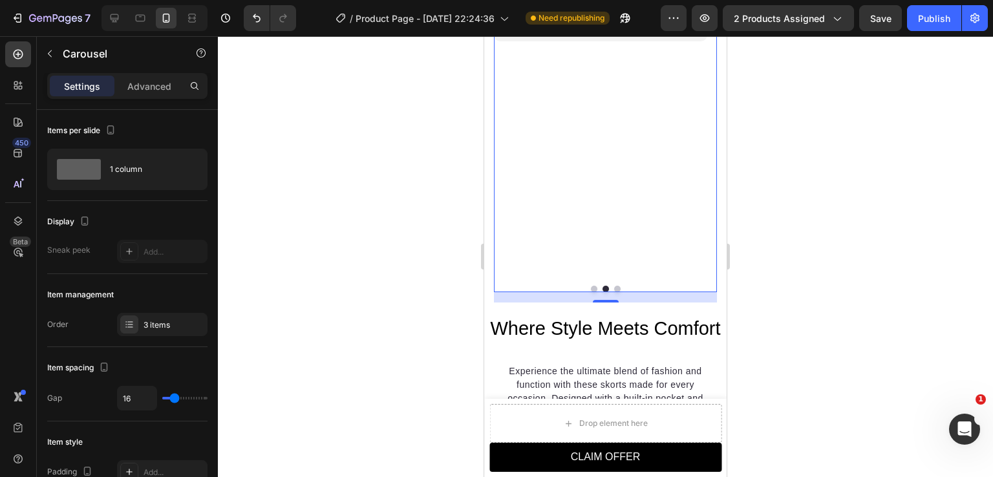
click at [591, 292] on button "Dot" at bounding box center [594, 289] width 6 height 6
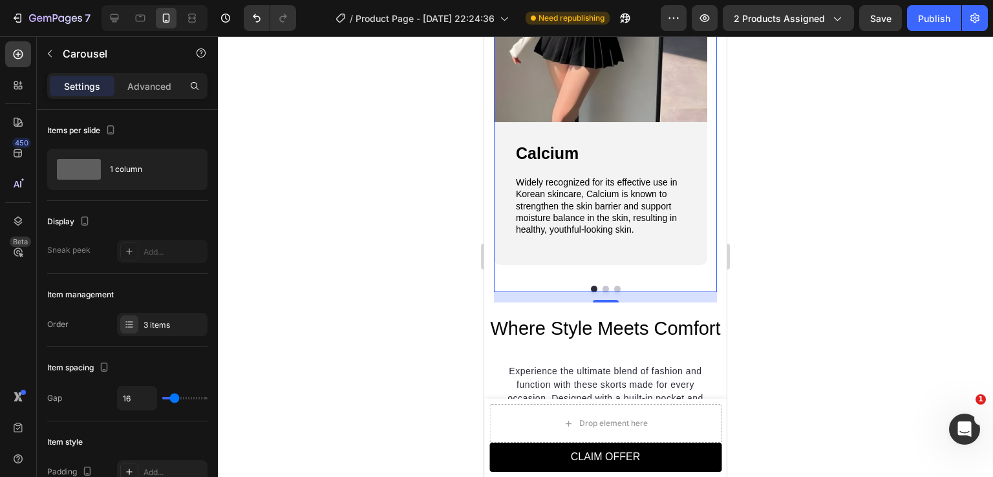
click at [603, 292] on button "Dot" at bounding box center [606, 289] width 6 height 6
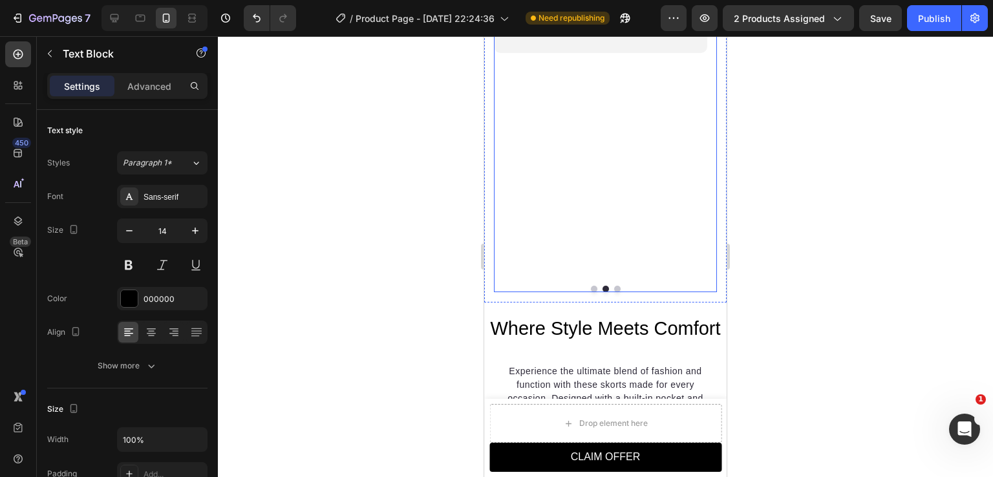
click at [614, 292] on button "Dot" at bounding box center [617, 289] width 6 height 6
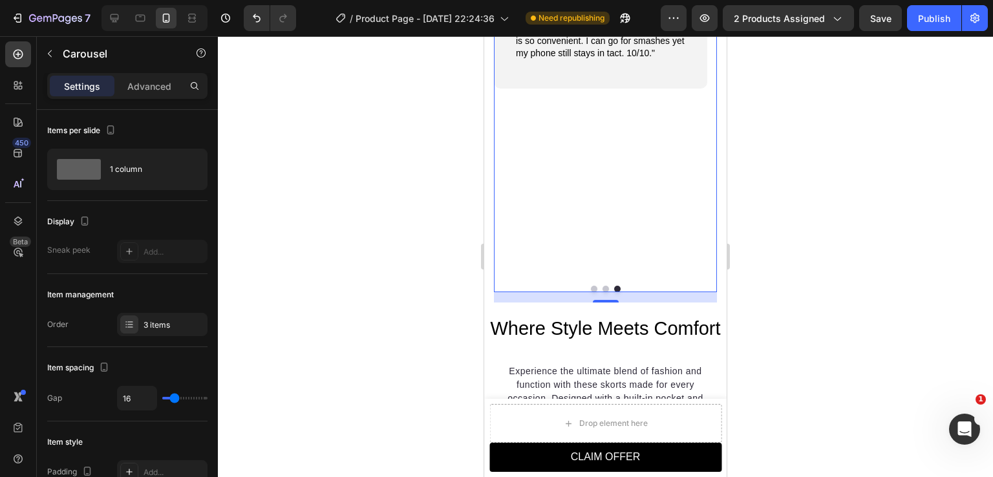
click at [591, 292] on button "Dot" at bounding box center [594, 289] width 6 height 6
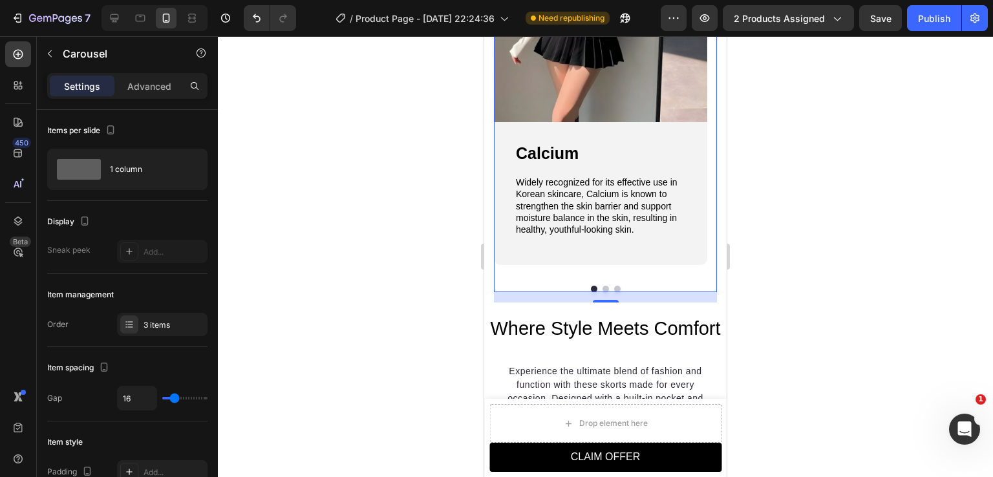
click at [603, 292] on button "Dot" at bounding box center [606, 289] width 6 height 6
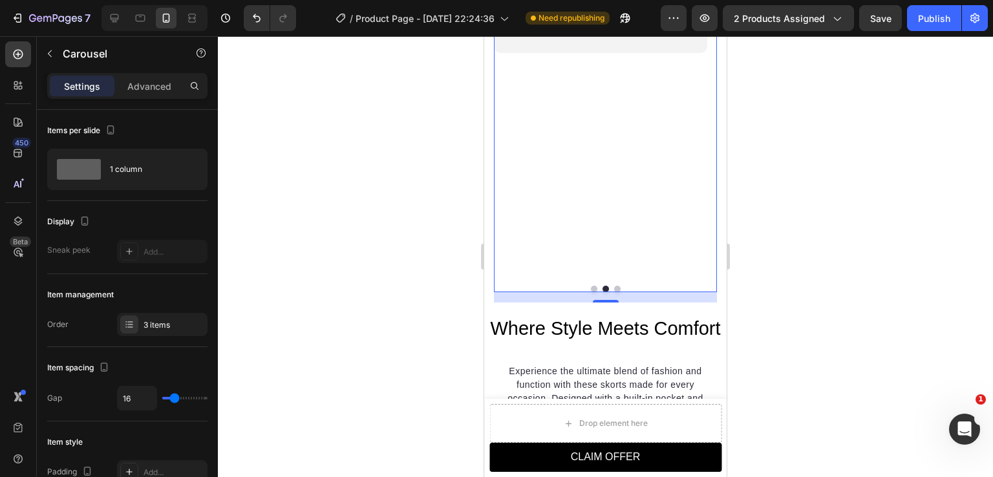
click at [614, 292] on button "Dot" at bounding box center [617, 289] width 6 height 6
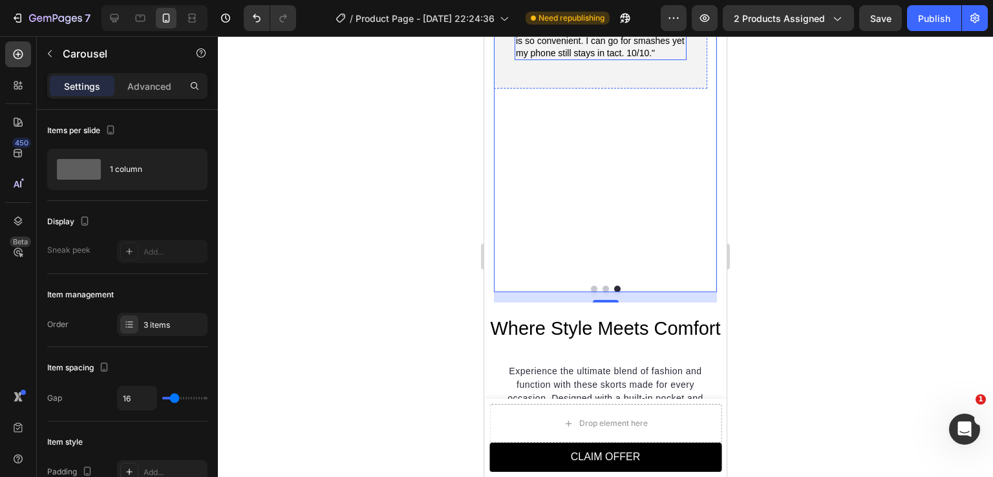
click at [587, 59] on p ""I was hesitant about buying these skorts at first because I wasn't sure if the…" at bounding box center [600, 11] width 169 height 94
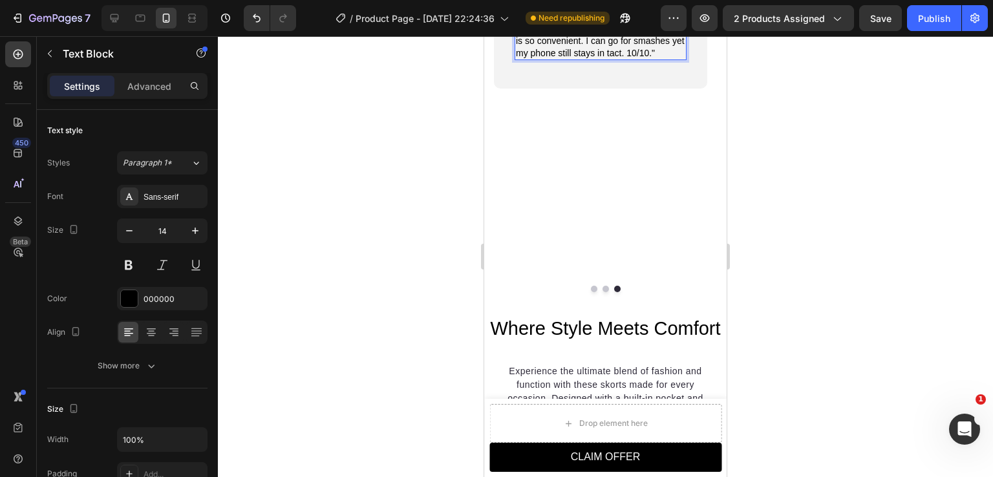
click at [583, 59] on p ""I was hesitant about buying these skorts at first because I wasn't sure if the…" at bounding box center [600, 11] width 169 height 94
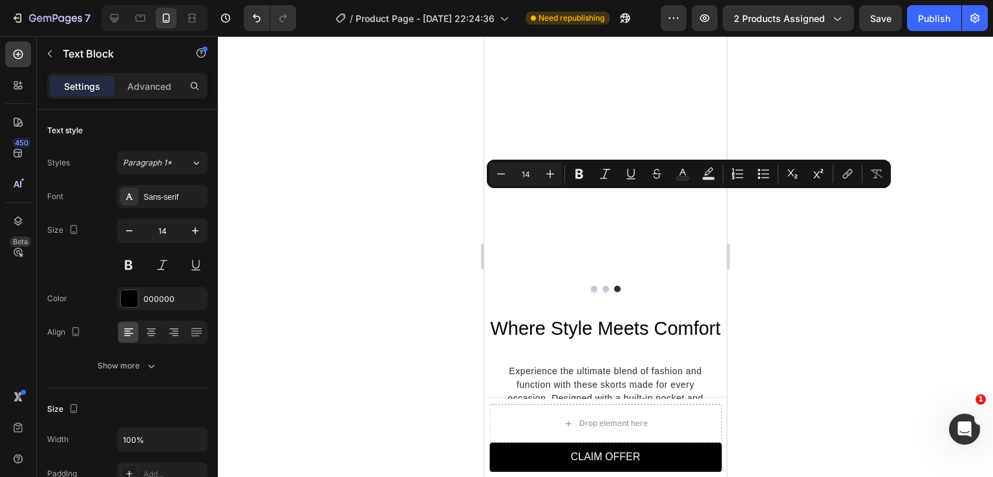
drag, startPoint x: 621, startPoint y: 209, endPoint x: 656, endPoint y: 200, distance: 36.1
drag, startPoint x: 649, startPoint y: 200, endPoint x: 662, endPoint y: 208, distance: 14.5
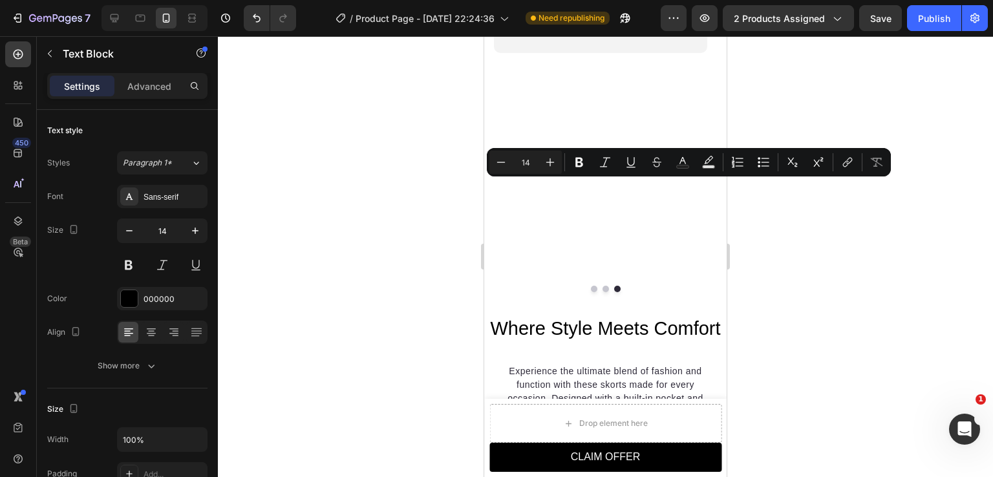
drag, startPoint x: 622, startPoint y: 233, endPoint x: 518, endPoint y: 182, distance: 116.3
copy p "Prevents sagging and improves skin elasticity by enhancing flexibility, increas…"
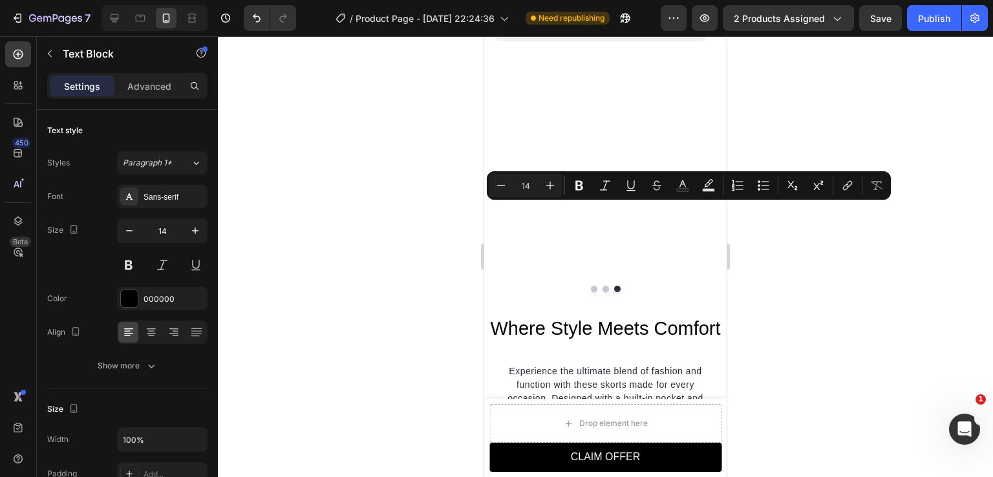
drag, startPoint x: 638, startPoint y: 211, endPoint x: 648, endPoint y: 211, distance: 9.7
drag, startPoint x: 647, startPoint y: 211, endPoint x: 640, endPoint y: 211, distance: 7.8
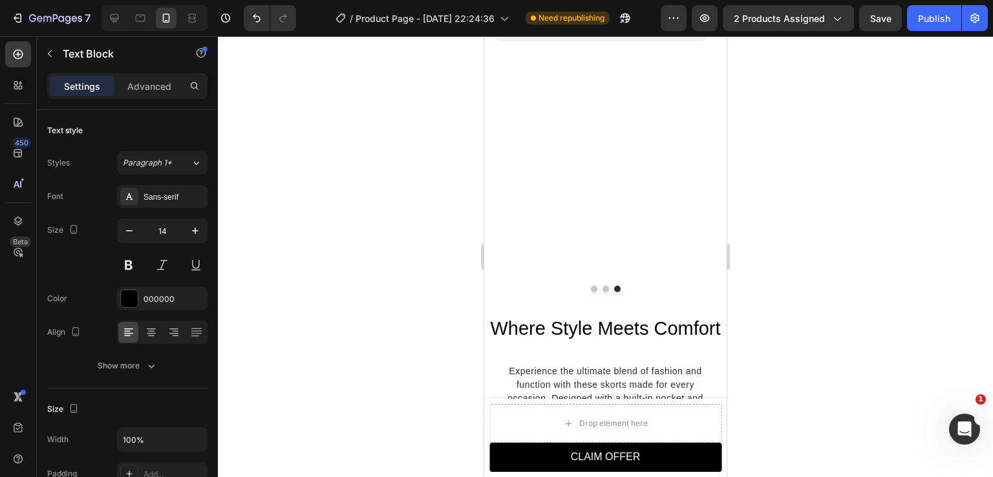
drag, startPoint x: 571, startPoint y: 224, endPoint x: 517, endPoint y: 222, distance: 53.7
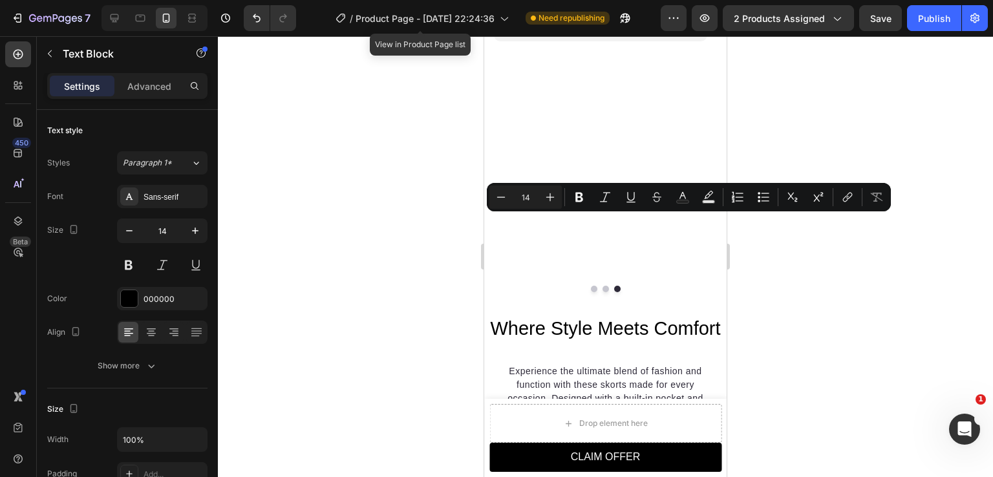
drag, startPoint x: 646, startPoint y: 222, endPoint x: 526, endPoint y: 224, distance: 119.7
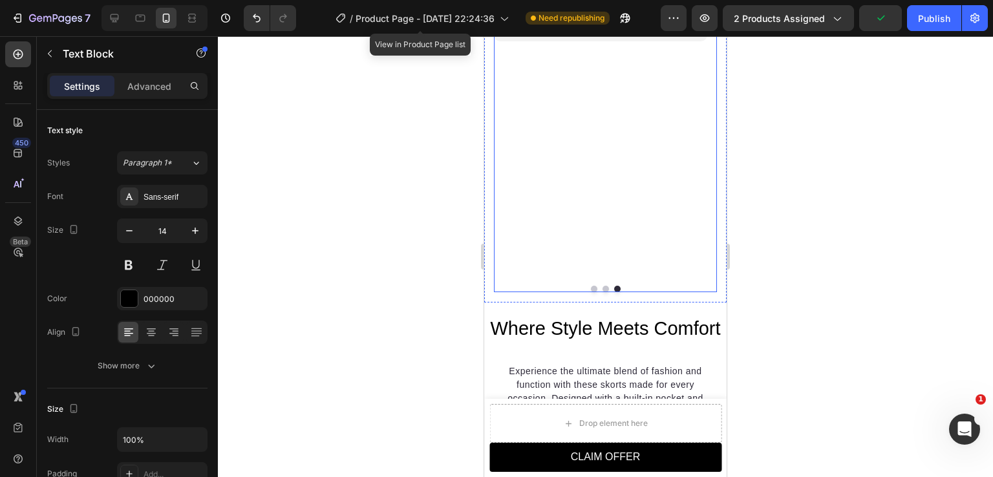
click at [603, 290] on button "Dot" at bounding box center [606, 289] width 6 height 6
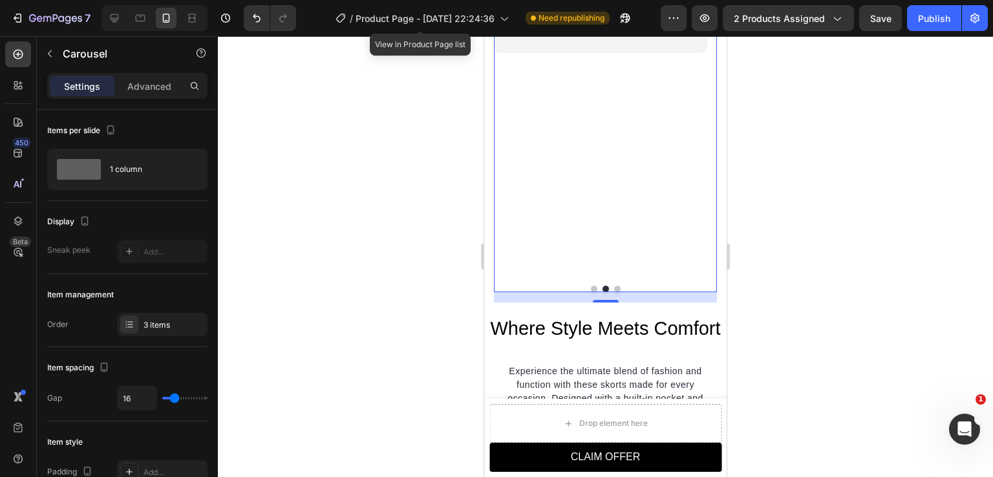
click at [614, 292] on button "Dot" at bounding box center [617, 289] width 6 height 6
click at [603, 290] on button "Dot" at bounding box center [606, 289] width 6 height 6
click at [621, 292] on div at bounding box center [605, 289] width 223 height 6
click at [614, 292] on button "Dot" at bounding box center [617, 289] width 6 height 6
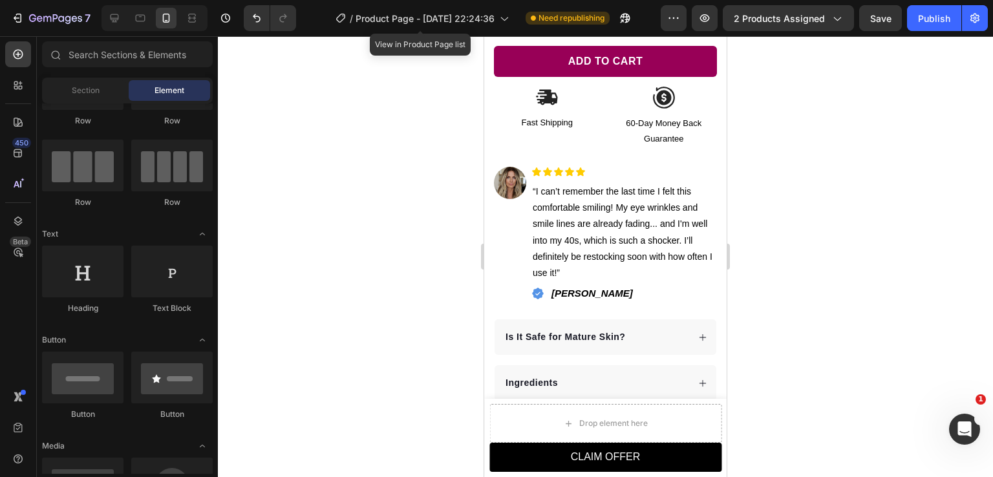
scroll to position [549, 0]
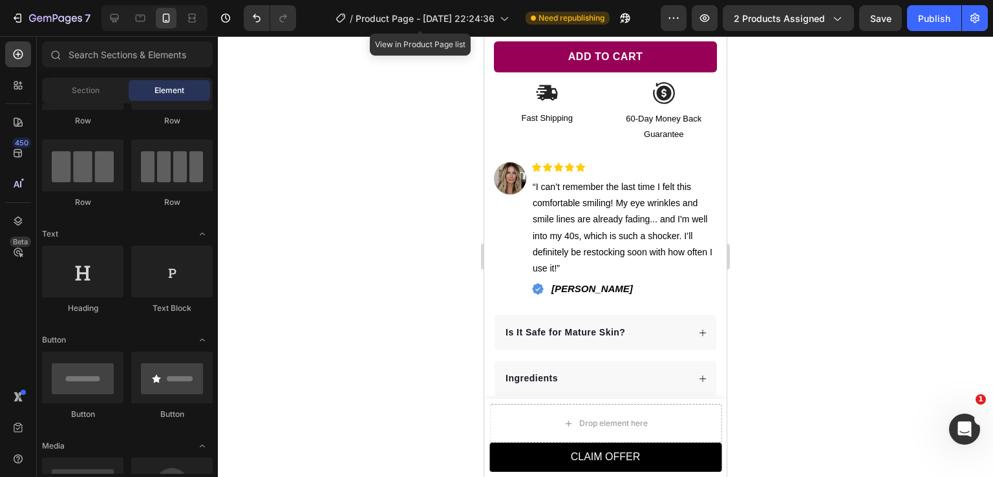
drag, startPoint x: 721, startPoint y: 231, endPoint x: 1255, endPoint y: 168, distance: 538.0
click at [771, 131] on div at bounding box center [605, 256] width 775 height 441
